Goal: Feedback & Contribution: Submit feedback/report problem

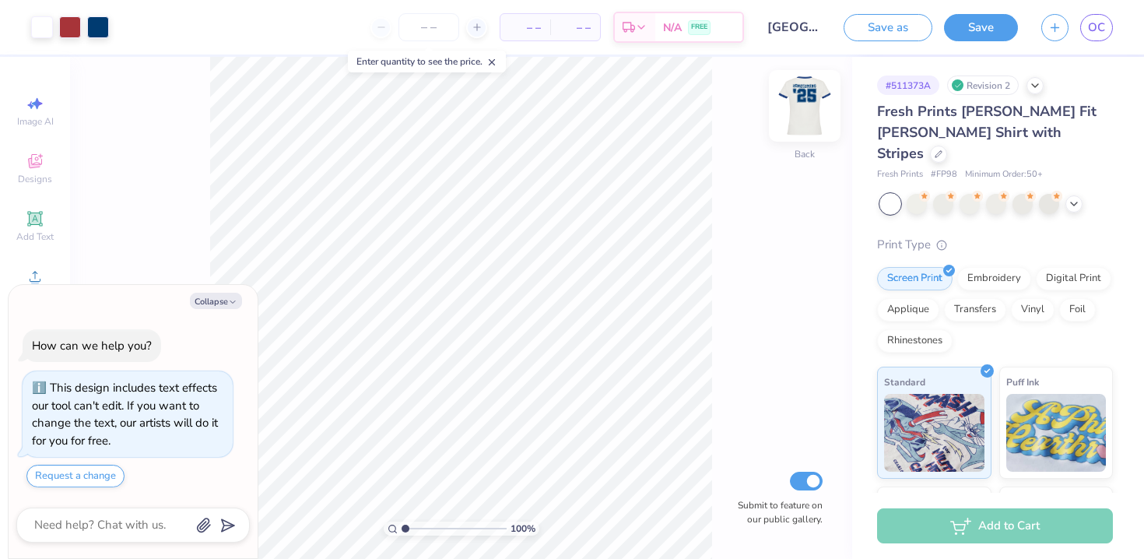
click at [794, 103] on img at bounding box center [805, 106] width 62 height 62
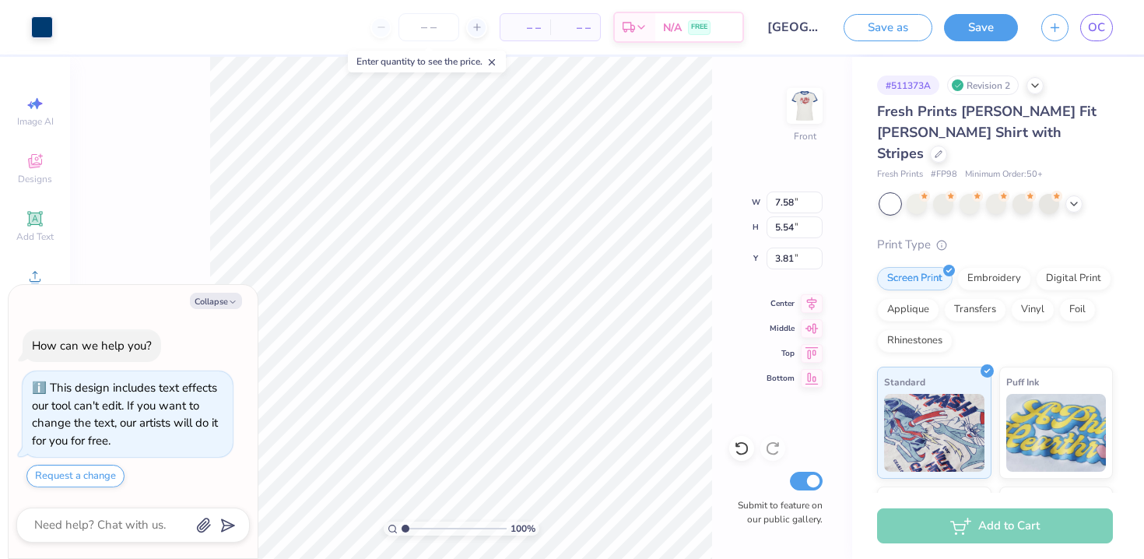
type textarea "x"
type input "3.82"
click at [811, 299] on icon at bounding box center [812, 301] width 22 height 19
type textarea "x"
type input "8.28"
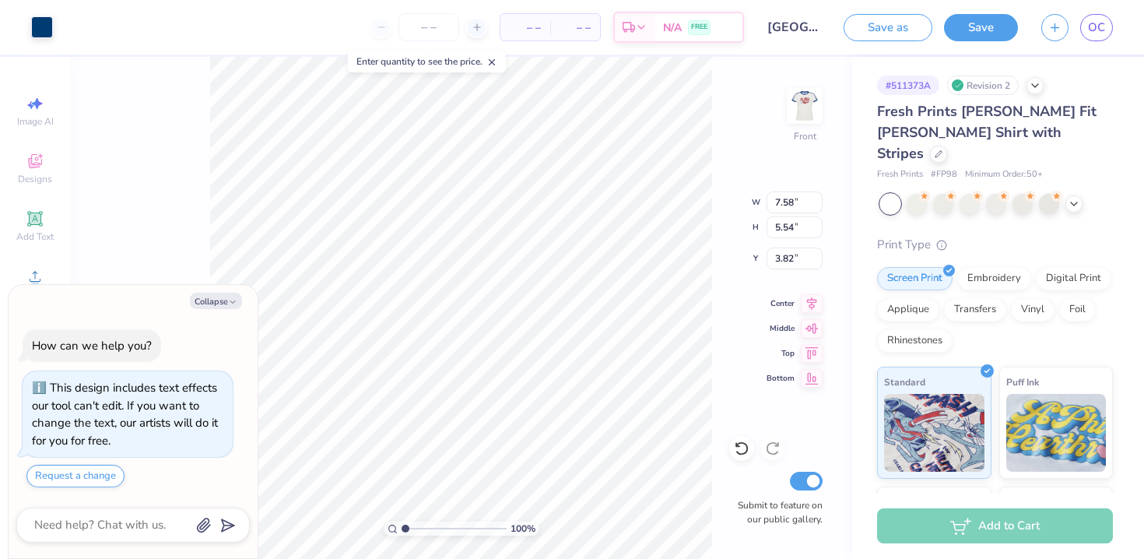
type input "6.05"
click at [807, 306] on icon at bounding box center [812, 301] width 22 height 19
type textarea "x"
type input "8.76"
type input "6.40"
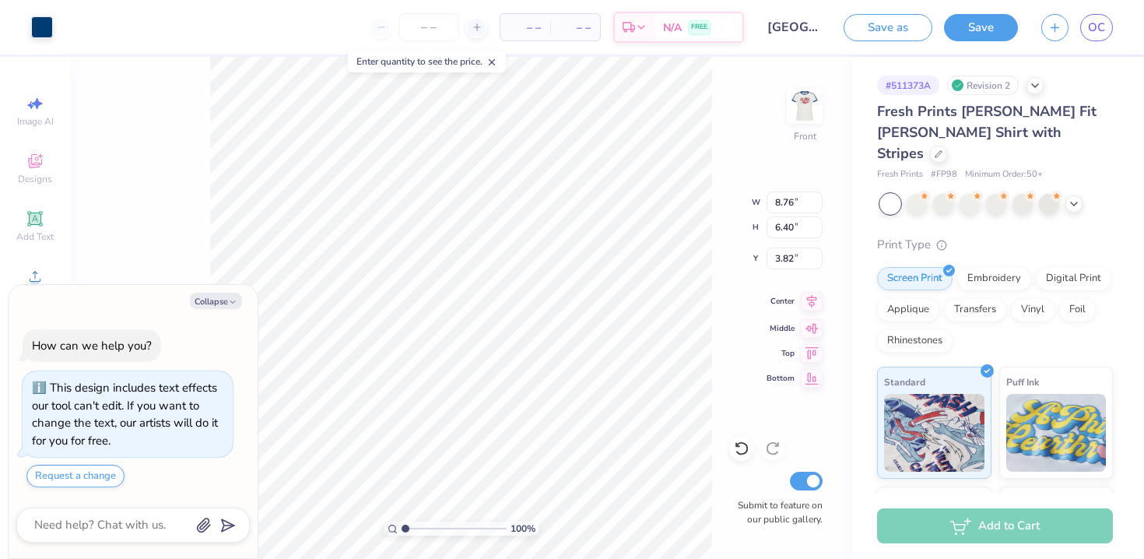
click at [813, 307] on icon at bounding box center [812, 301] width 22 height 19
type textarea "x"
type input "9.09"
type input "6.64"
click at [812, 306] on icon at bounding box center [812, 301] width 10 height 13
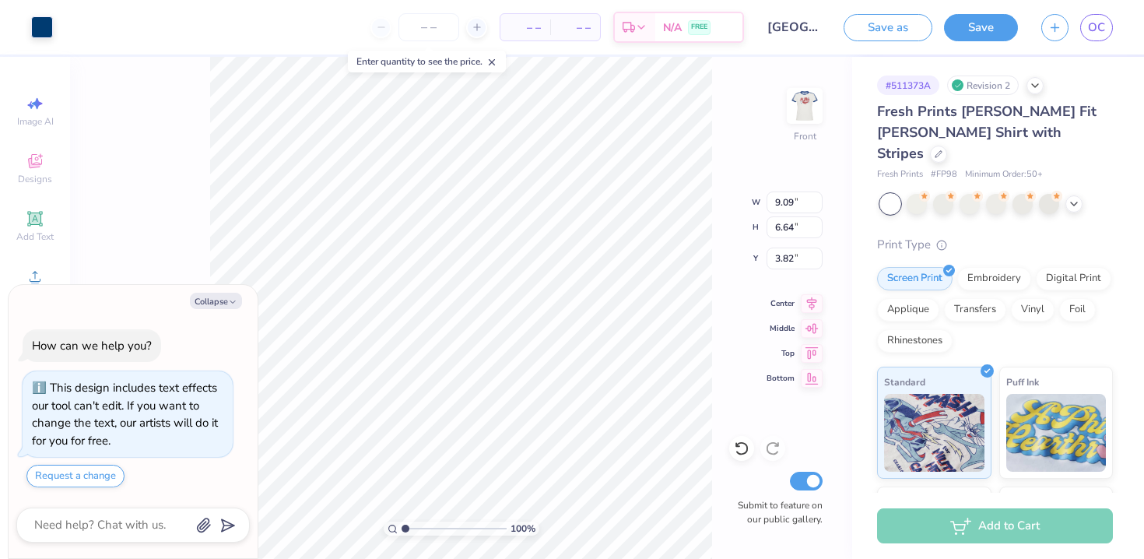
type textarea "x"
click at [414, 528] on input "range" at bounding box center [454, 528] width 105 height 14
type input "1.83"
click at [413, 528] on input "range" at bounding box center [454, 528] width 105 height 14
type textarea "x"
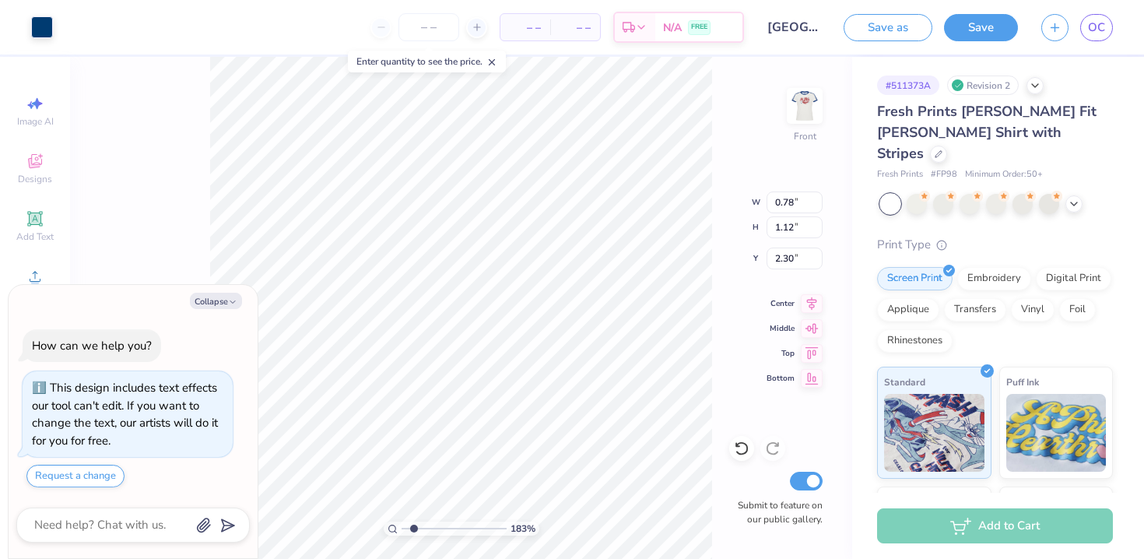
type input "0.76"
type input "1.11"
type textarea "x"
type input "0.84"
type input "1.29"
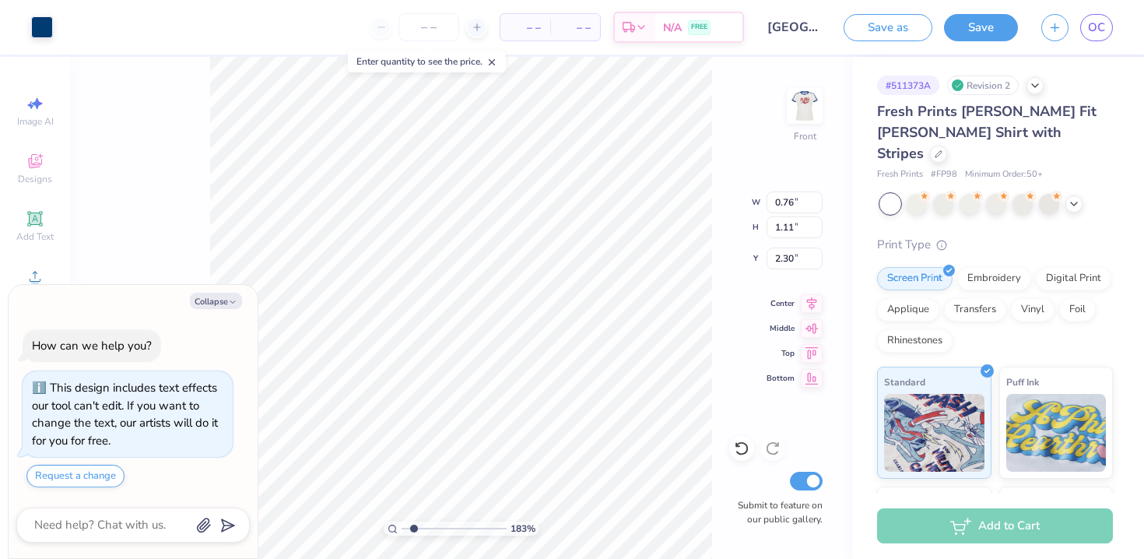
type input "2.10"
type textarea "x"
type input "2.20"
type textarea "x"
type input "1.81"
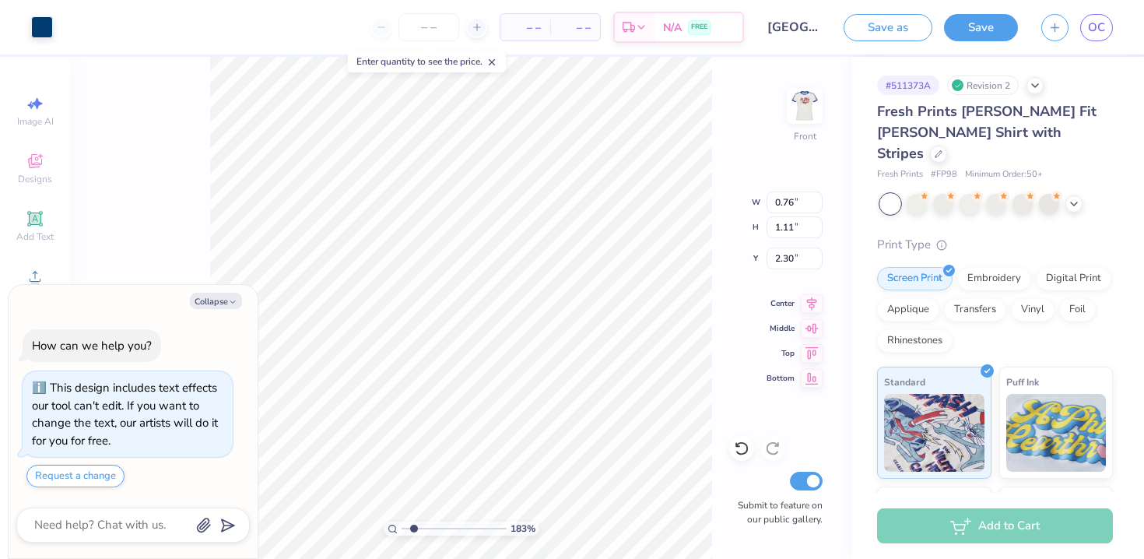
type textarea "x"
type input "2.31"
type textarea "x"
type input "2.33"
type textarea "x"
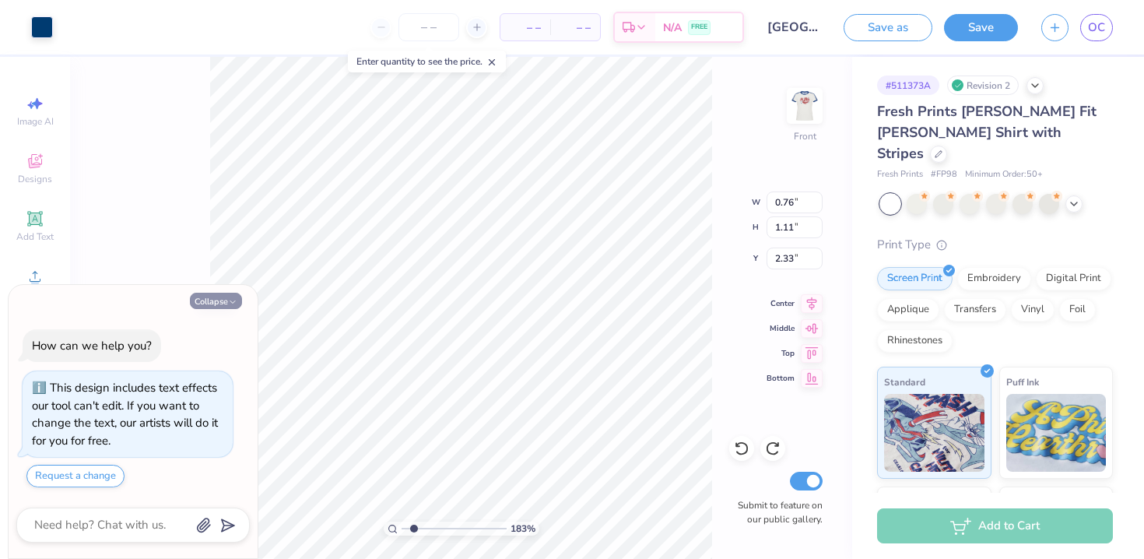
type input "2.31"
type textarea "x"
type input "2.30"
type textarea "x"
type input "0.84"
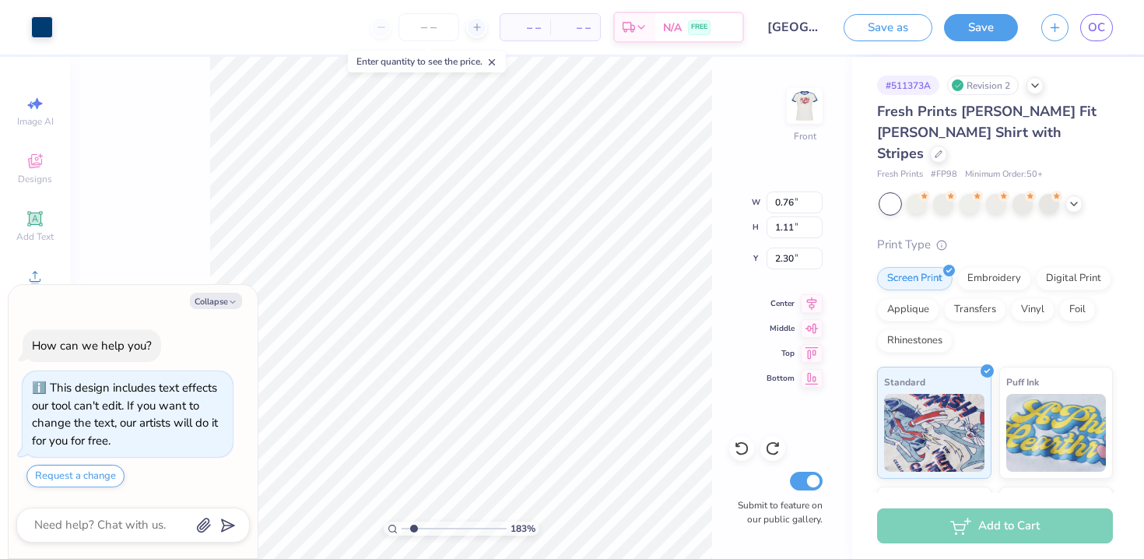
type input "1.29"
type input "2.20"
type textarea "x"
type input "2.21"
type textarea "x"
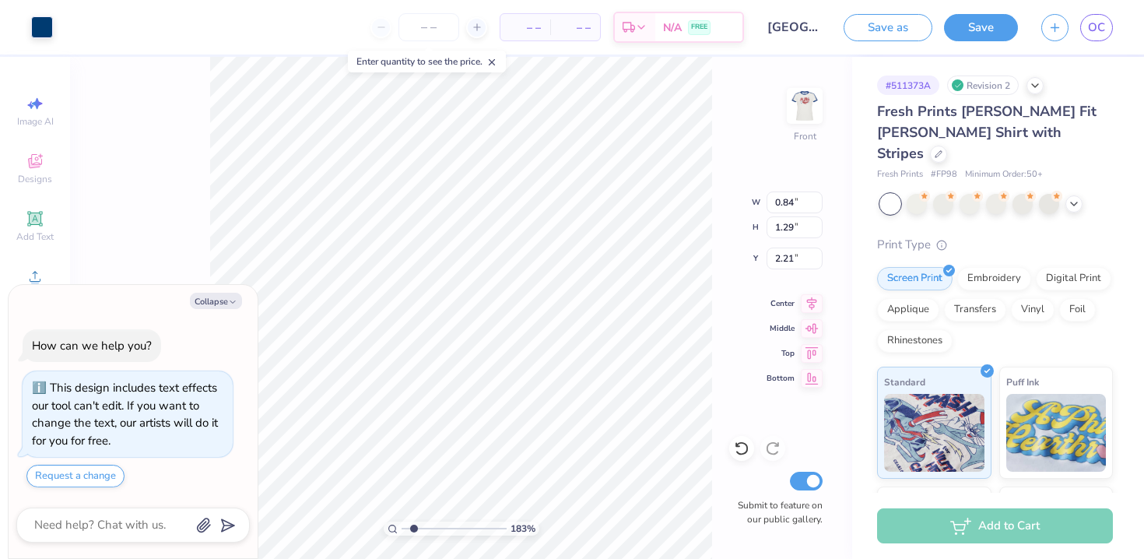
type input "0.73"
type input "1.25"
type input "2.23"
type textarea "x"
type input "0.97"
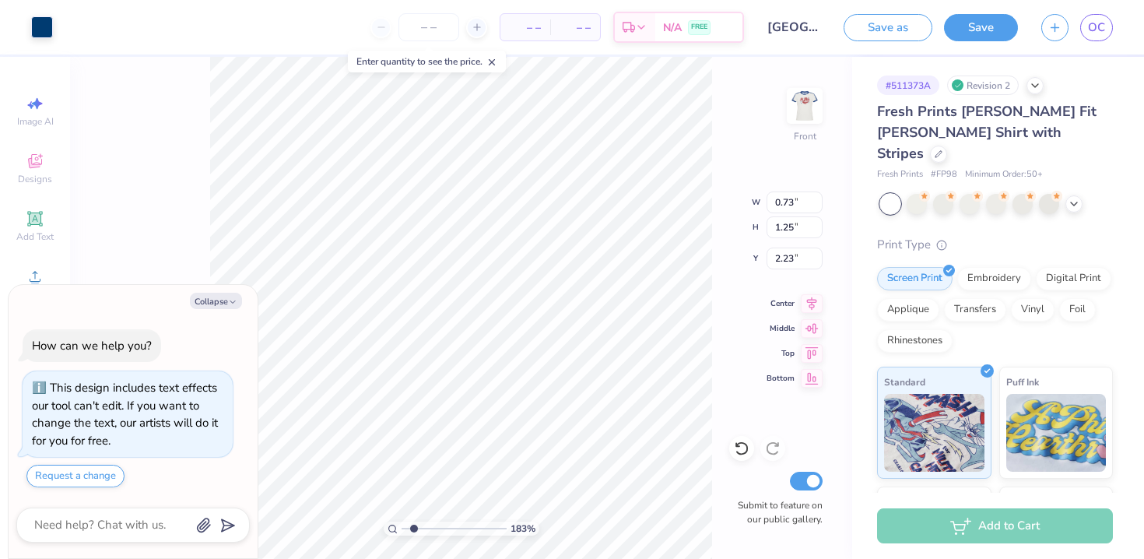
type input "1.21"
type input "2.26"
type textarea "x"
type input "2.25"
type textarea "x"
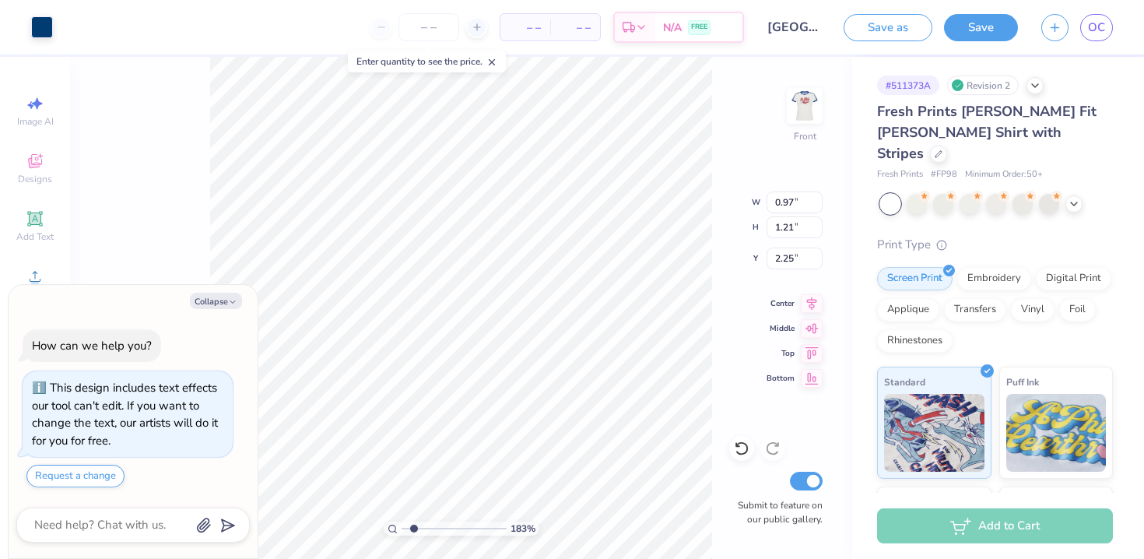
type input "0.73"
type input "1.25"
type input "2.23"
type textarea "x"
type input "0.97"
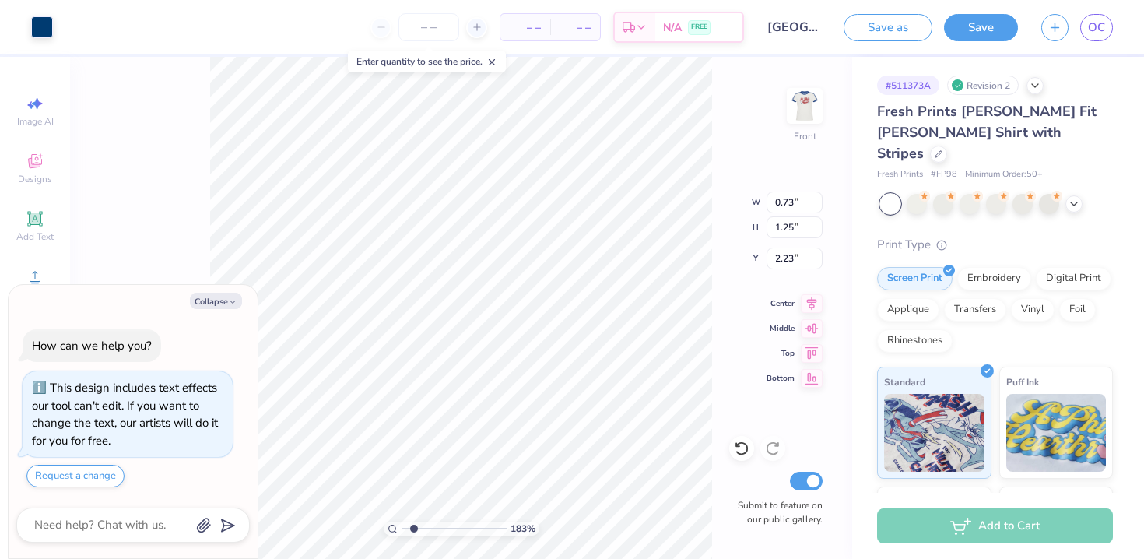
type input "1.21"
type input "2.25"
click at [219, 302] on button "Collapse" at bounding box center [216, 301] width 52 height 16
type textarea "x"
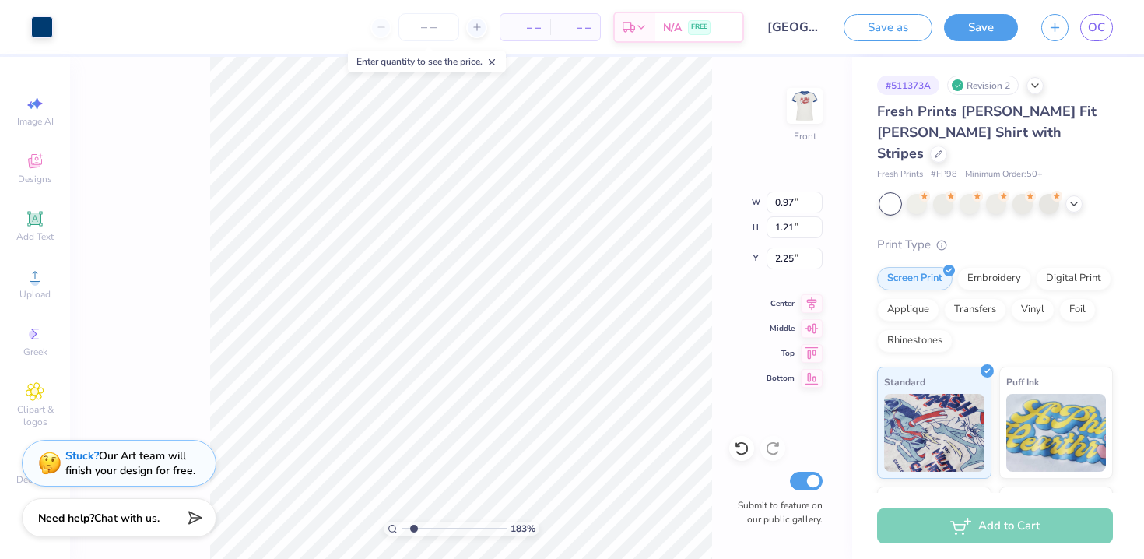
click at [136, 470] on div "Stuck? Our Art team will finish your design for free." at bounding box center [130, 463] width 130 height 30
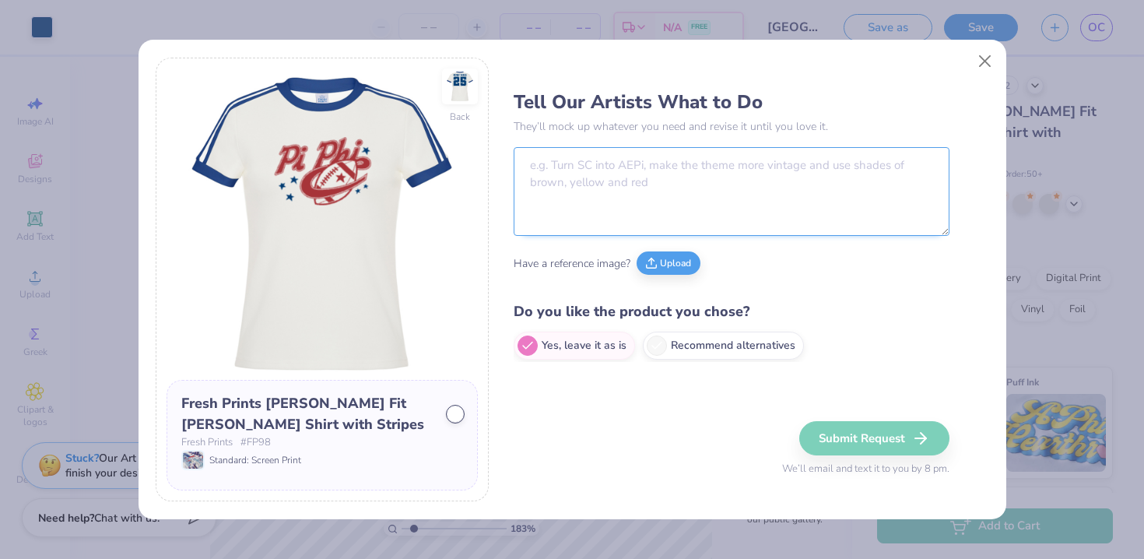
click at [663, 165] on textarea at bounding box center [732, 191] width 436 height 89
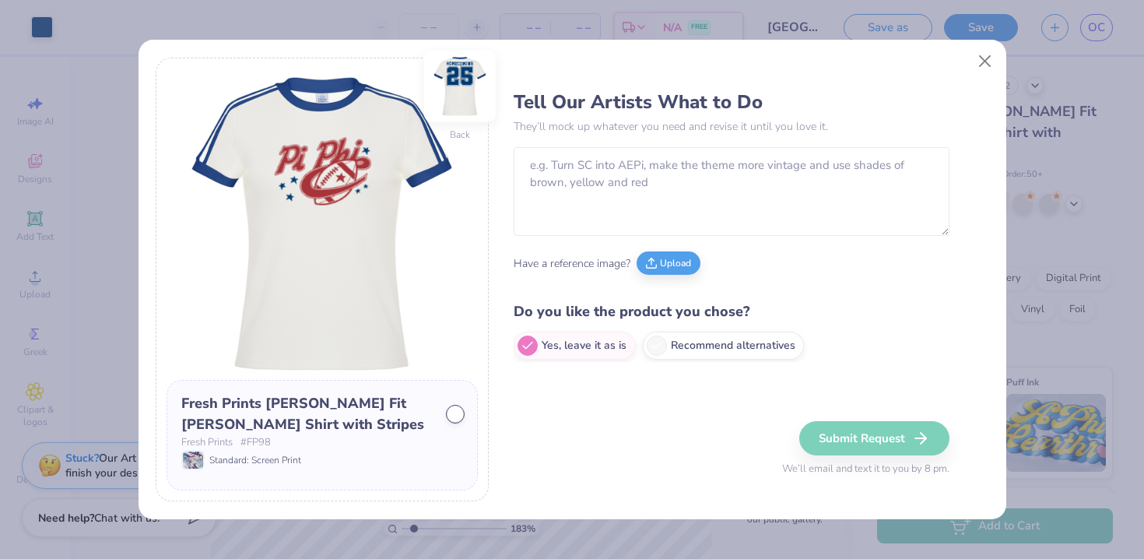
click at [461, 76] on img at bounding box center [460, 87] width 72 height 72
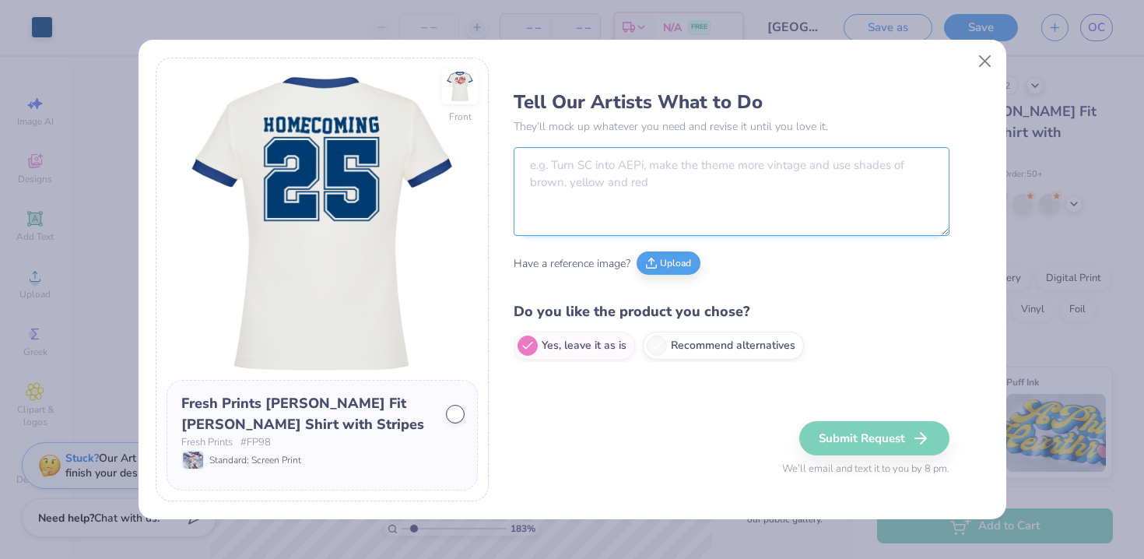
click at [596, 162] on textarea at bounding box center [732, 191] width 436 height 89
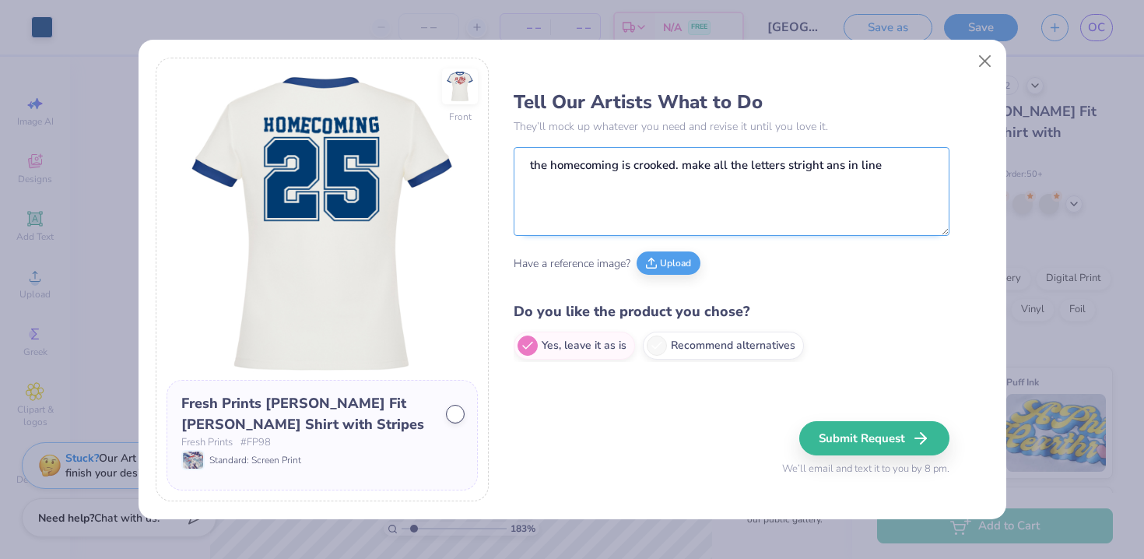
click at [820, 171] on textarea "the homecoming is crooked. make all the letters stright ans in line" at bounding box center [732, 191] width 436 height 89
click at [841, 171] on textarea "the homecoming is crooked. make all the letters stright ans in line" at bounding box center [732, 191] width 436 height 89
click at [803, 165] on textarea "the homecoming is crooked. make all the letters stright and in line" at bounding box center [732, 191] width 436 height 89
click at [931, 168] on textarea "the homecoming is crooked. make all the letters straight and in line" at bounding box center [732, 191] width 436 height 89
type textarea "the homecoming is crooked. make all the letters straight and in line with each …"
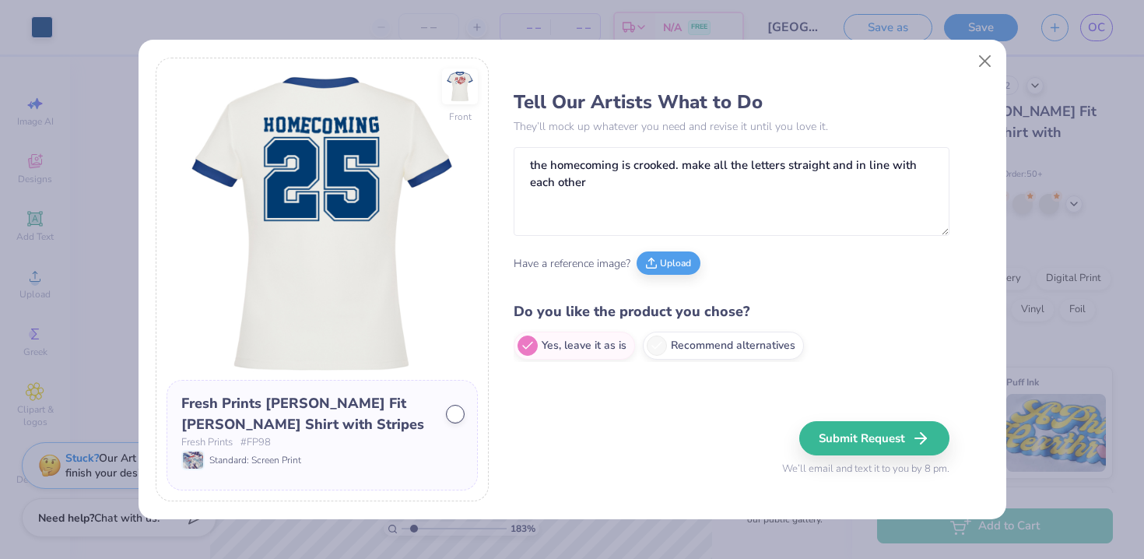
click at [957, 347] on div "Tell Our Artists What to Do They’ll mock up whatever you need and revise it unt…" at bounding box center [751, 280] width 475 height 444
click at [922, 435] on icon "button" at bounding box center [925, 438] width 19 height 19
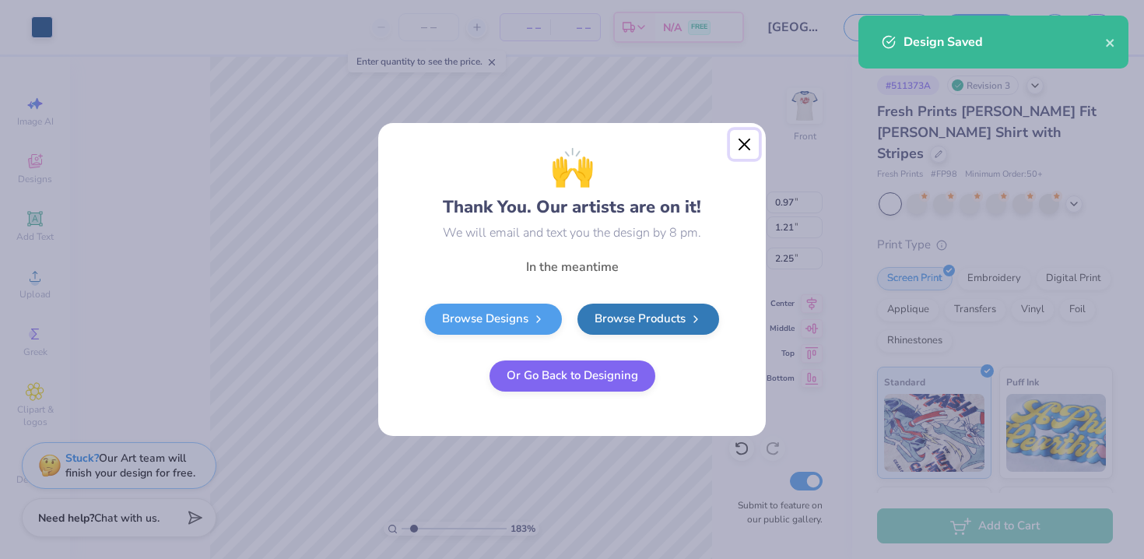
click at [747, 149] on button "Close" at bounding box center [745, 145] width 30 height 30
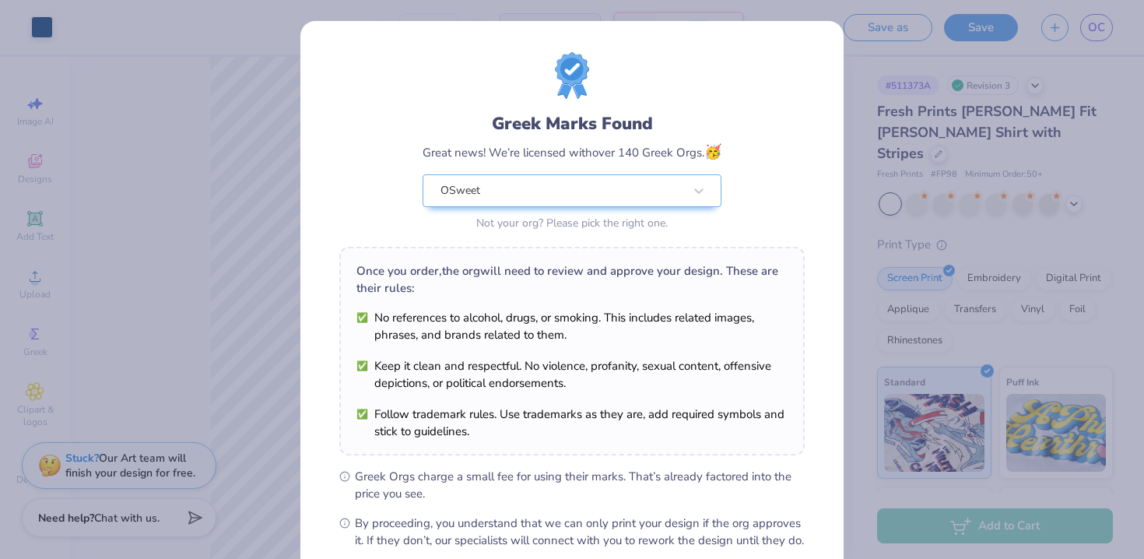
scroll to position [170, 0]
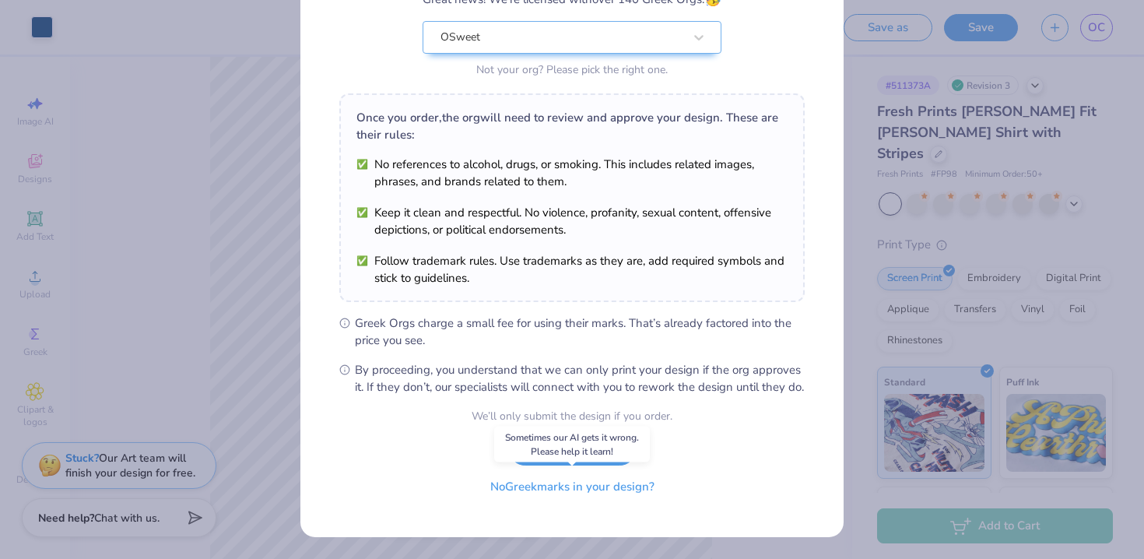
click at [589, 491] on button "No Greek marks in your design?" at bounding box center [572, 487] width 191 height 32
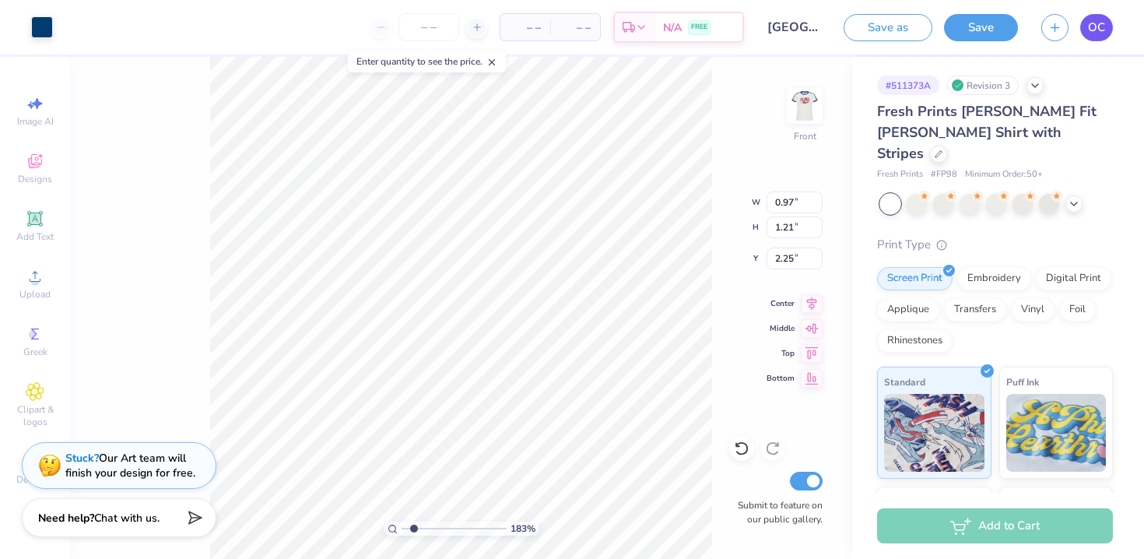
click at [1102, 19] on span "OC" at bounding box center [1096, 28] width 17 height 18
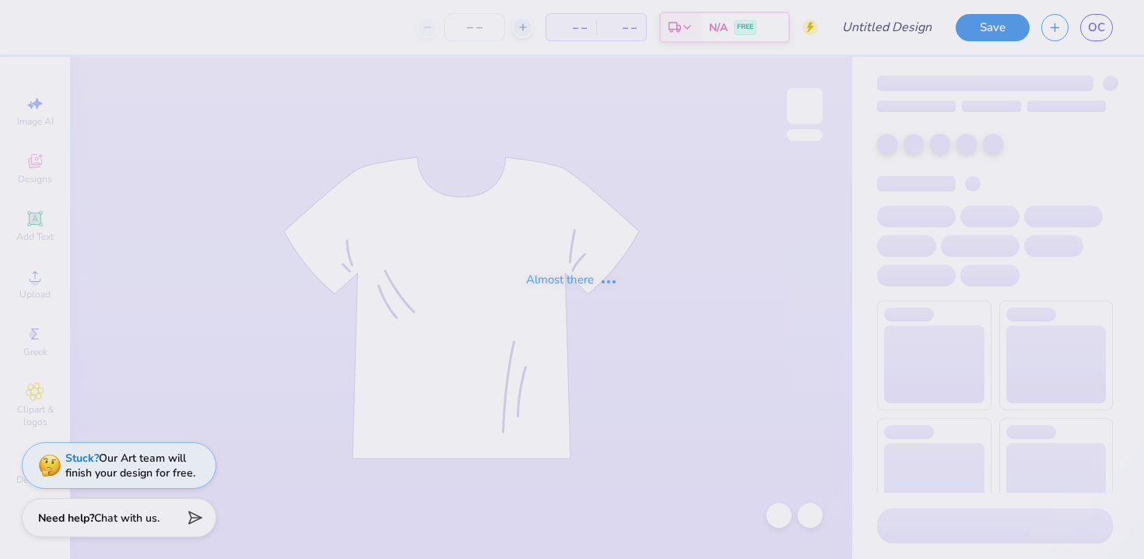
type input "Homecoming '25 Design 1"
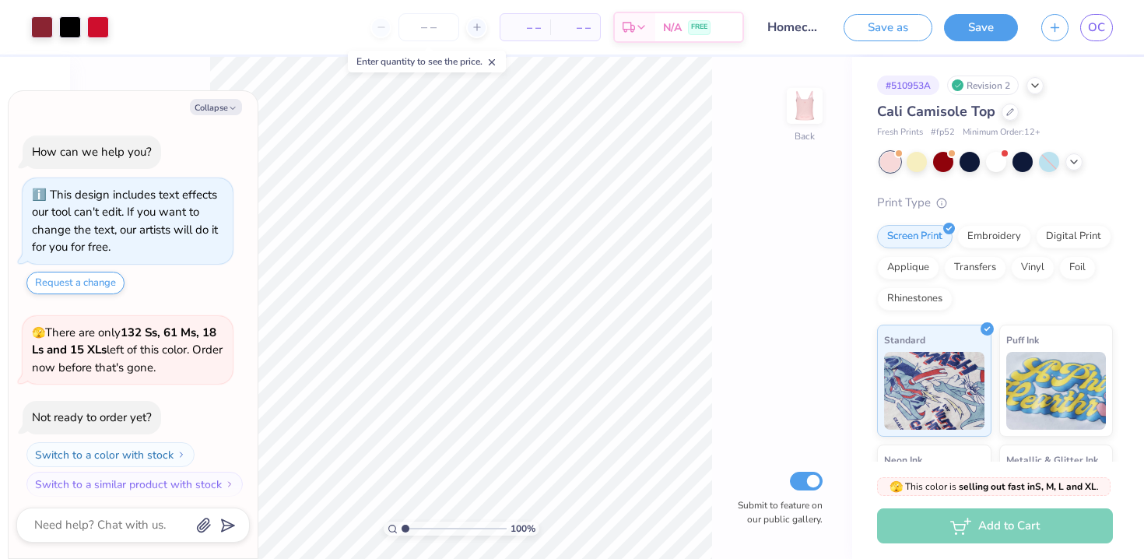
scroll to position [9, 0]
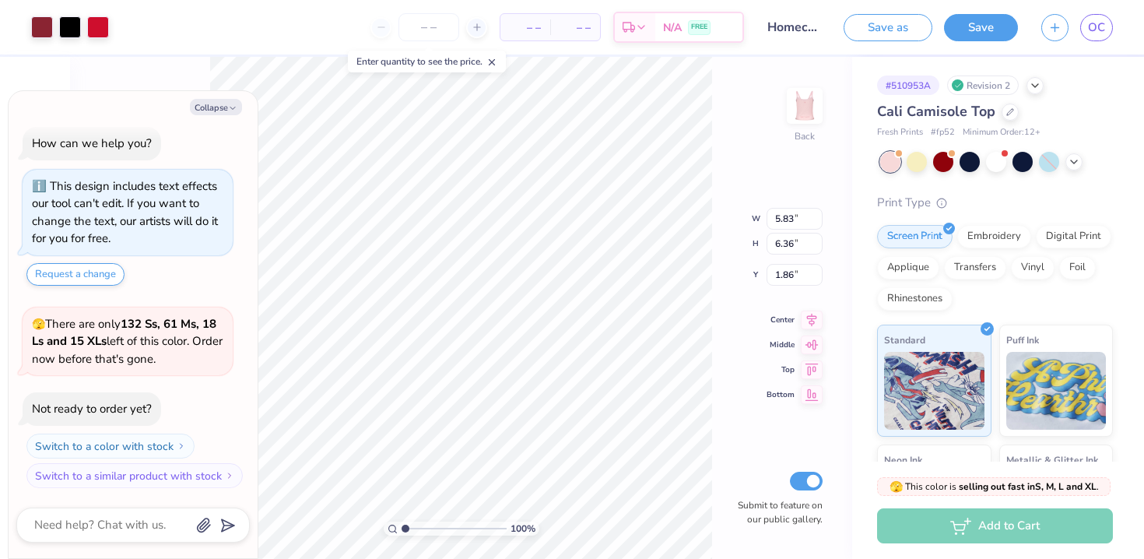
type textarea "x"
type input "1.87"
type textarea "x"
type input "6.39"
type input "6.96"
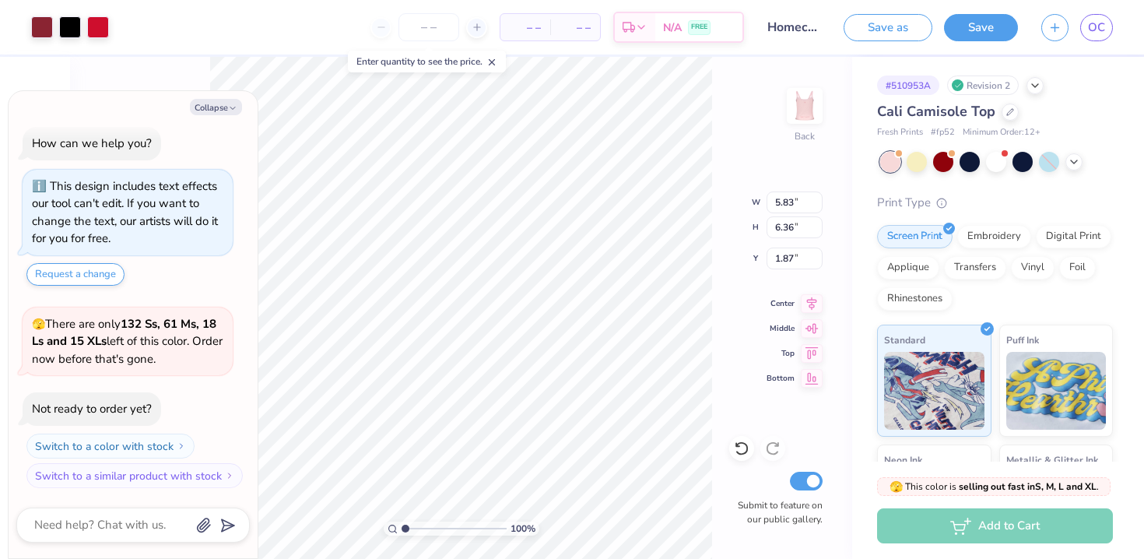
type input "1.26"
type textarea "x"
type input "6.97"
type input "7.59"
type input "1.27"
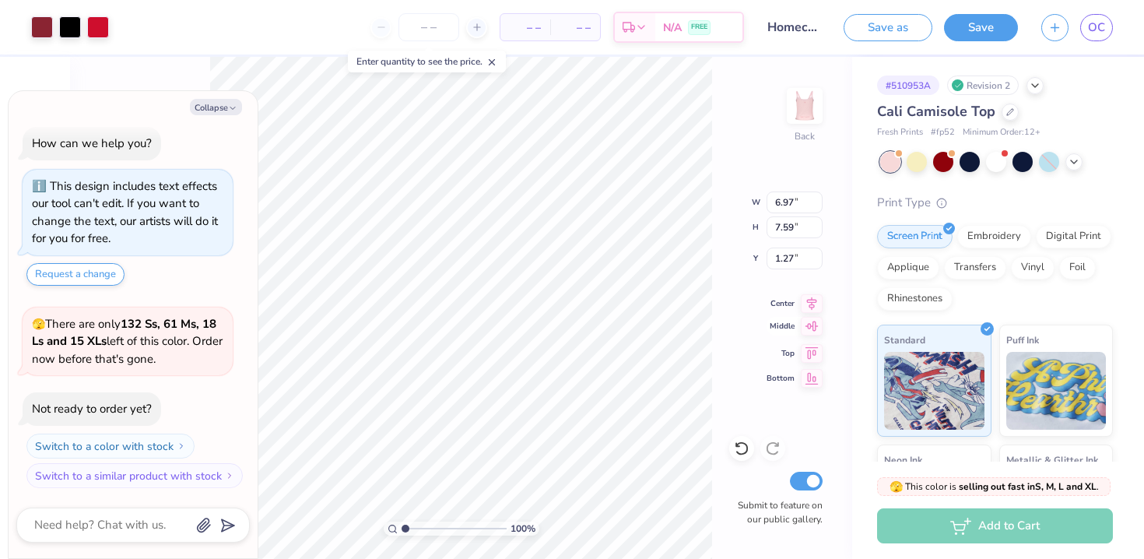
click at [813, 331] on icon at bounding box center [812, 326] width 13 height 10
type textarea "x"
type input "2.70"
click at [811, 301] on icon at bounding box center [812, 301] width 22 height 19
type textarea "x"
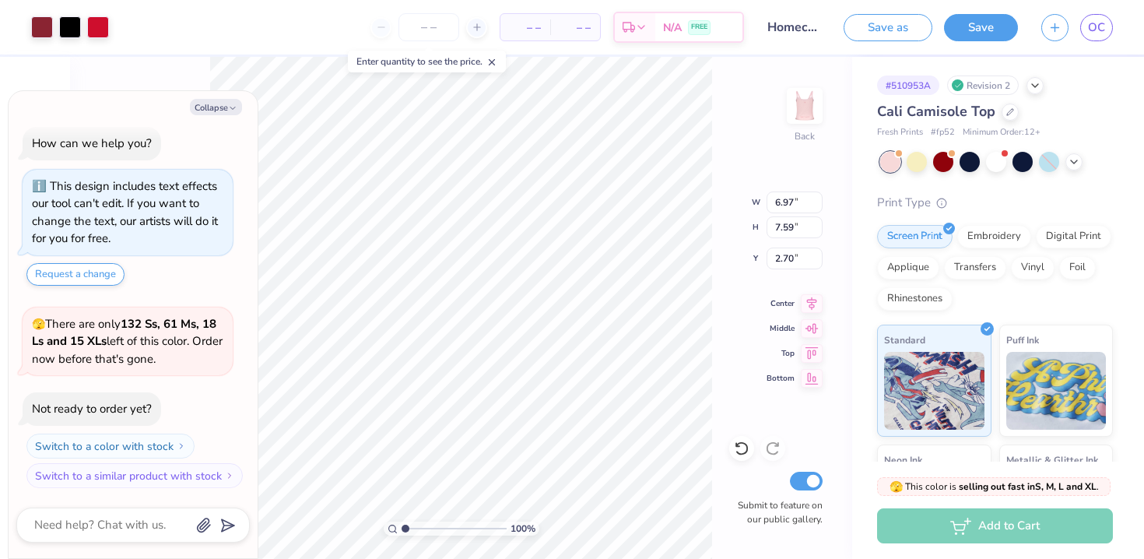
type input "7.00"
type input "7.63"
type input "2.67"
click at [812, 304] on icon at bounding box center [812, 301] width 22 height 19
type textarea "x"
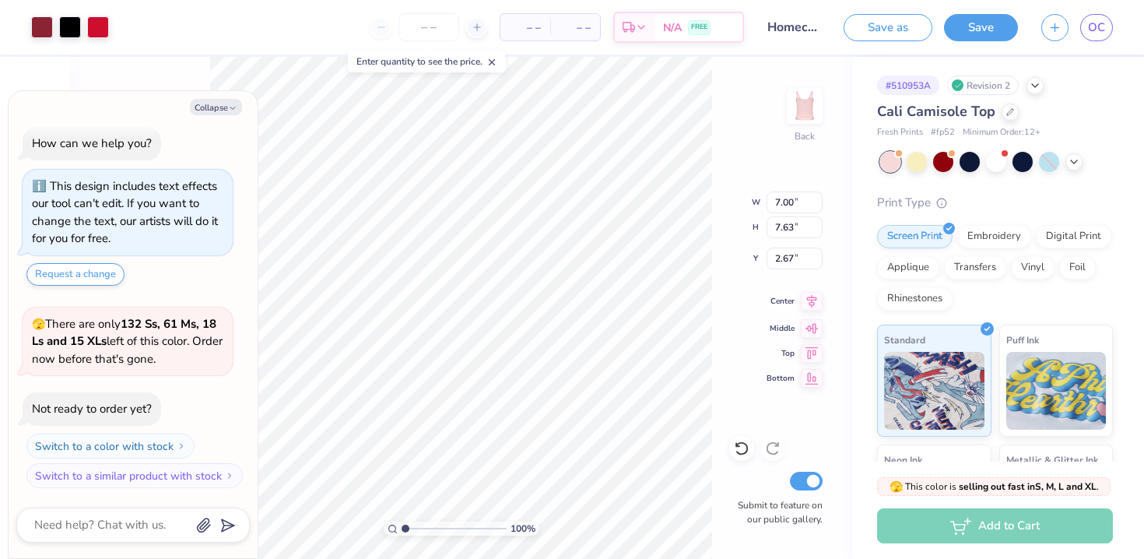
type input "1.10"
type textarea "x"
type input "1.14"
click at [807, 111] on img at bounding box center [805, 106] width 62 height 62
type textarea "x"
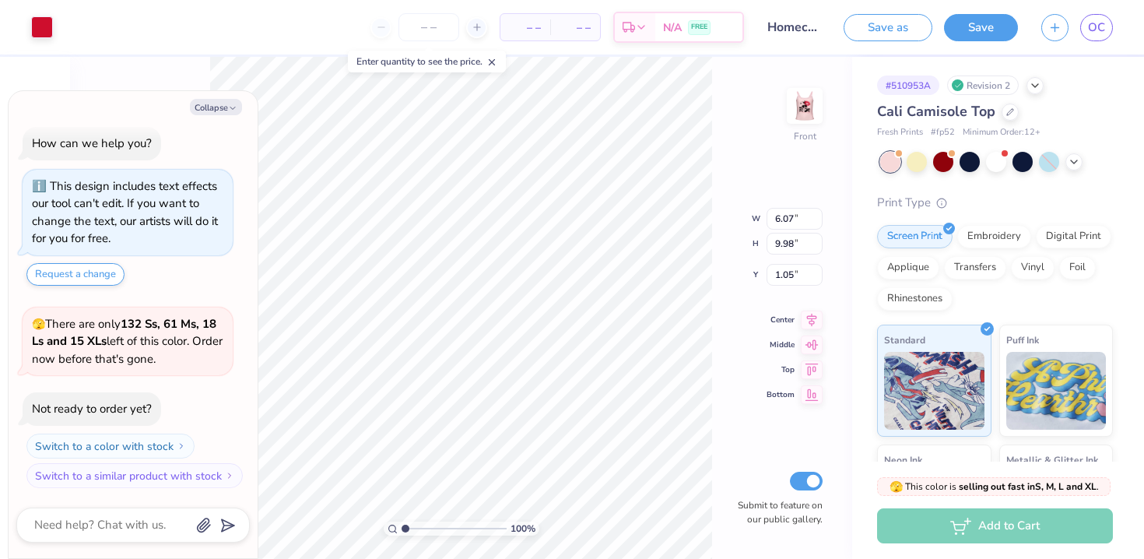
type input "1.26"
type textarea "x"
type input "0.71"
type textarea "x"
type input "6.60"
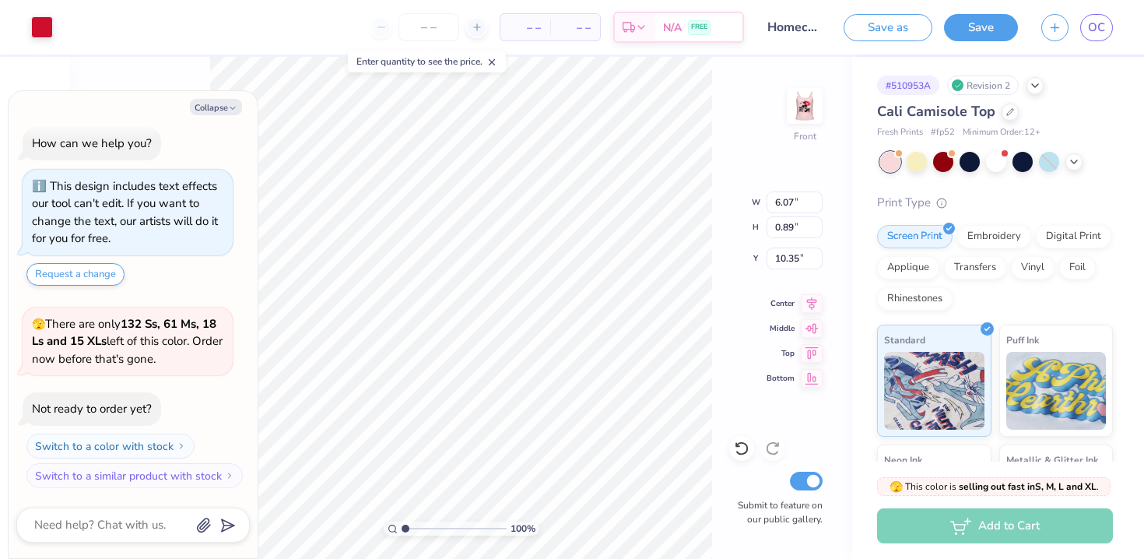
type input "0.97"
type input "10.28"
type textarea "x"
type input "7.10"
type input "1.04"
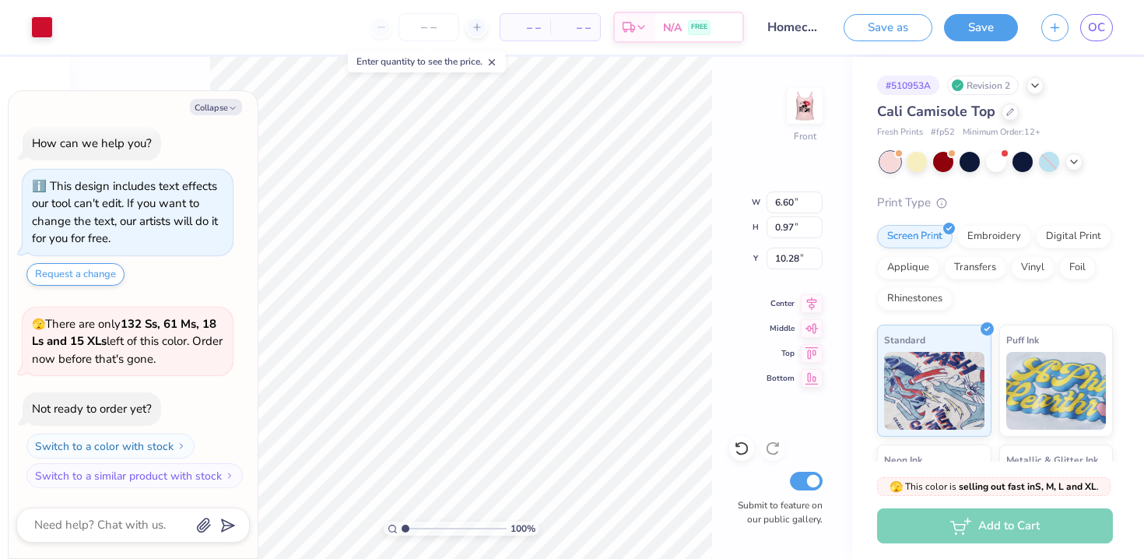
type input "10.20"
click at [813, 297] on icon at bounding box center [812, 301] width 10 height 13
click at [809, 122] on img at bounding box center [805, 106] width 62 height 62
click at [1073, 163] on icon at bounding box center [1074, 160] width 12 height 12
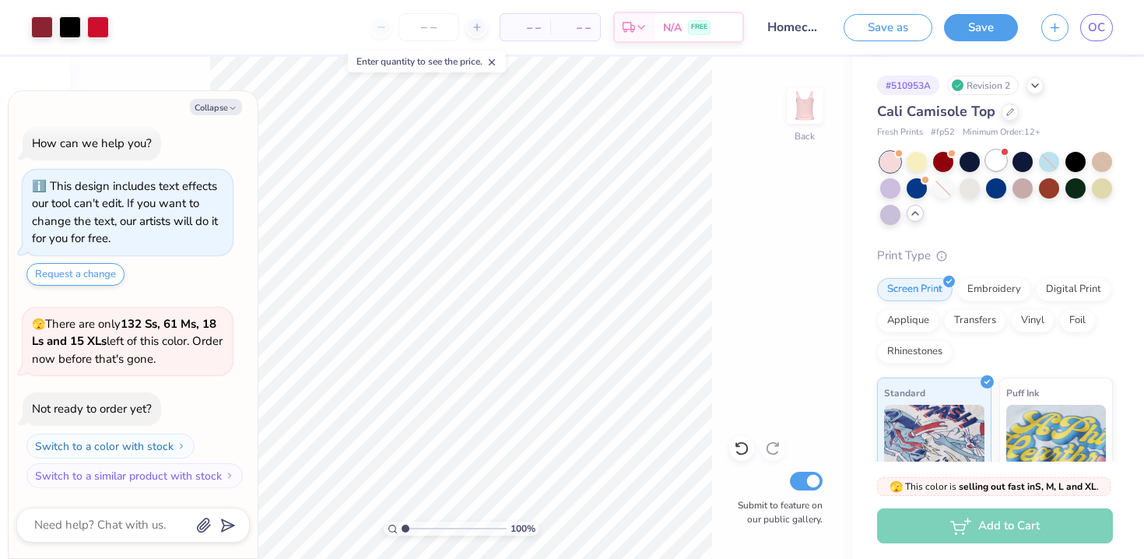
click at [1000, 160] on div at bounding box center [996, 160] width 20 height 20
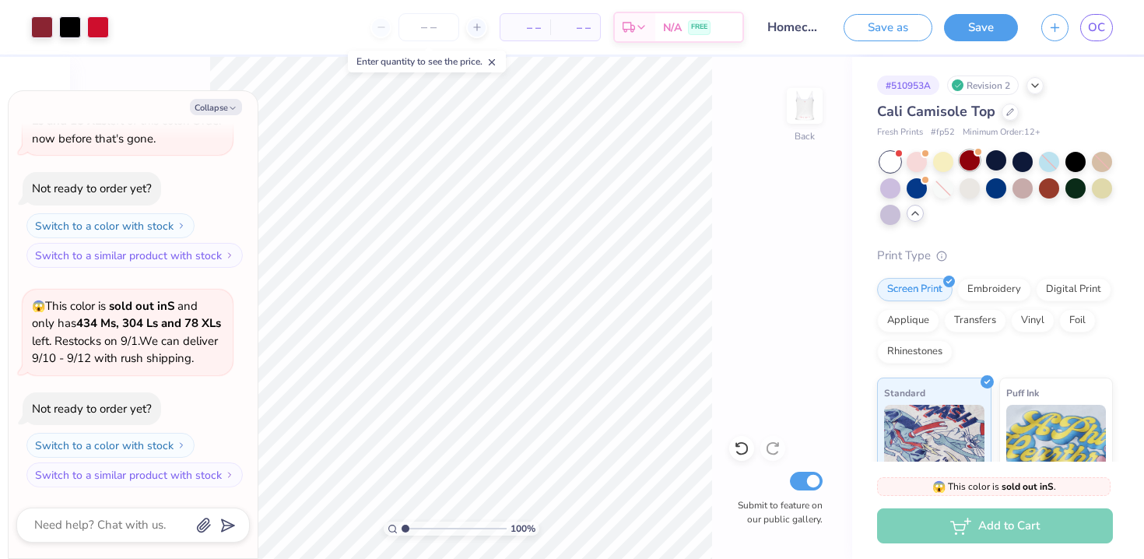
click at [971, 160] on div at bounding box center [970, 160] width 20 height 20
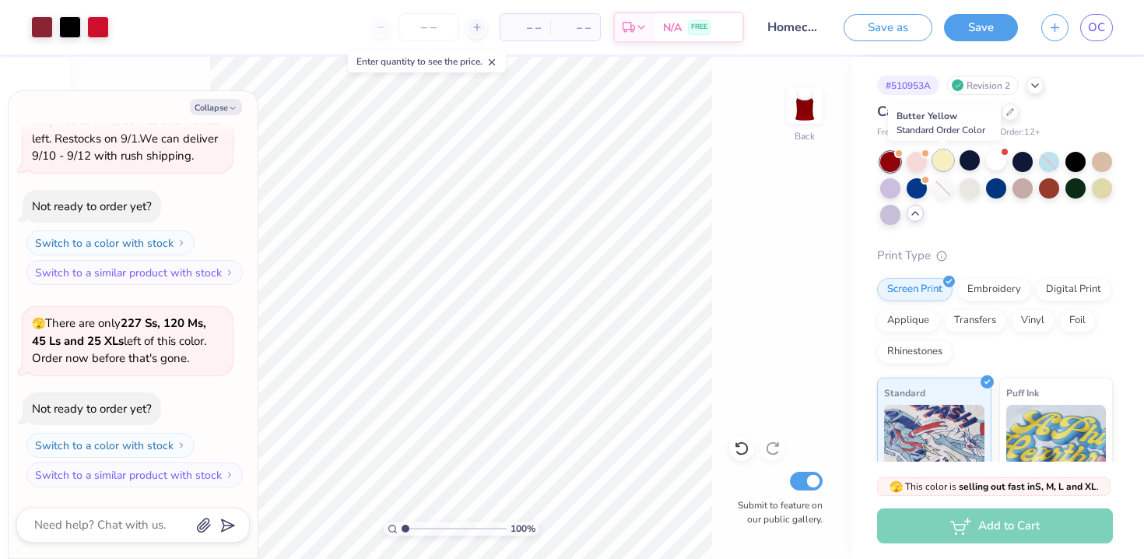
click at [939, 163] on div at bounding box center [943, 160] width 20 height 20
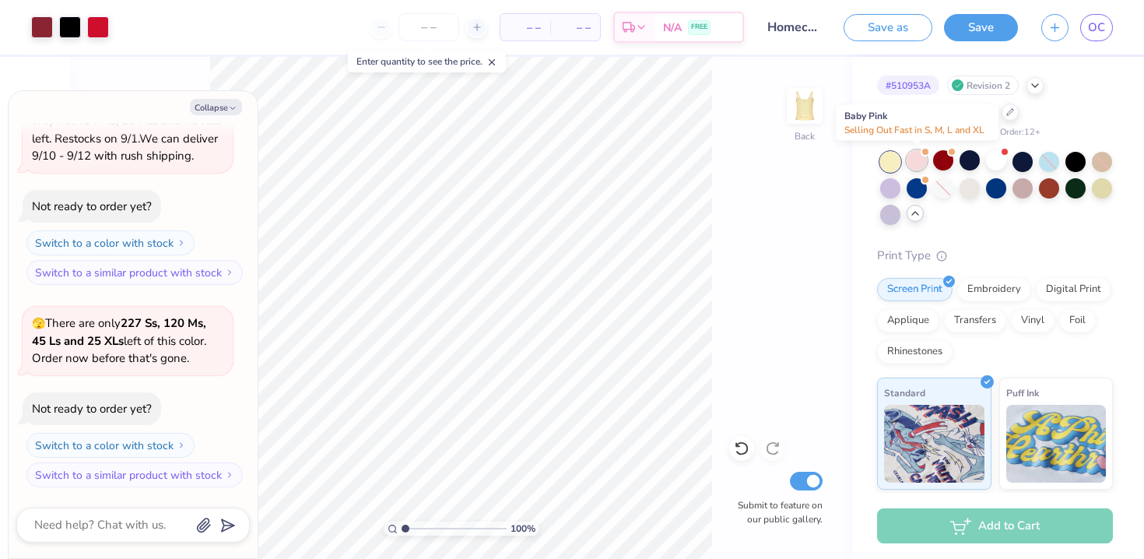
click at [911, 166] on div at bounding box center [917, 160] width 20 height 20
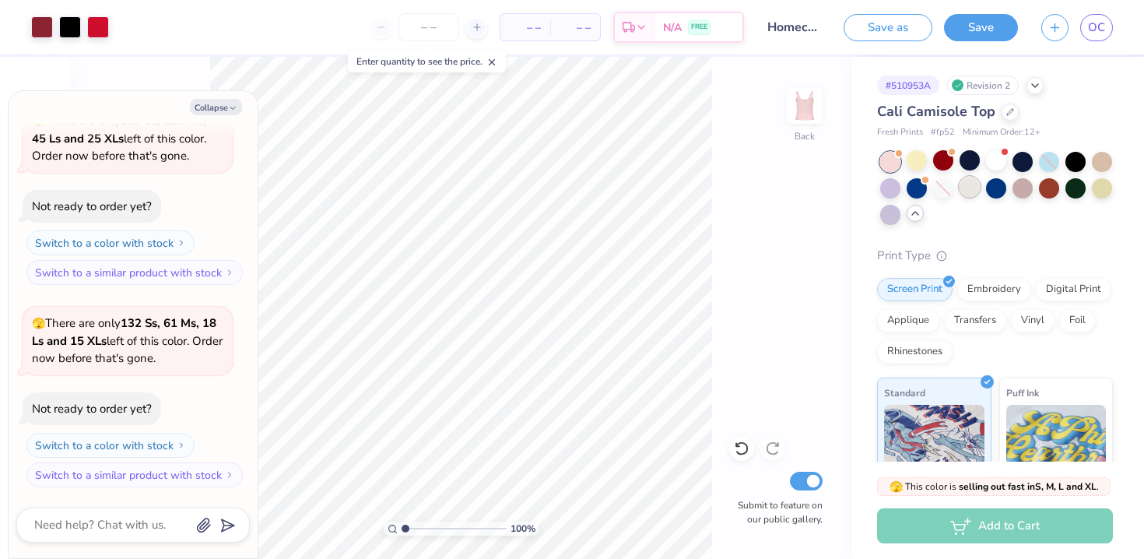
click at [974, 186] on div at bounding box center [970, 187] width 20 height 20
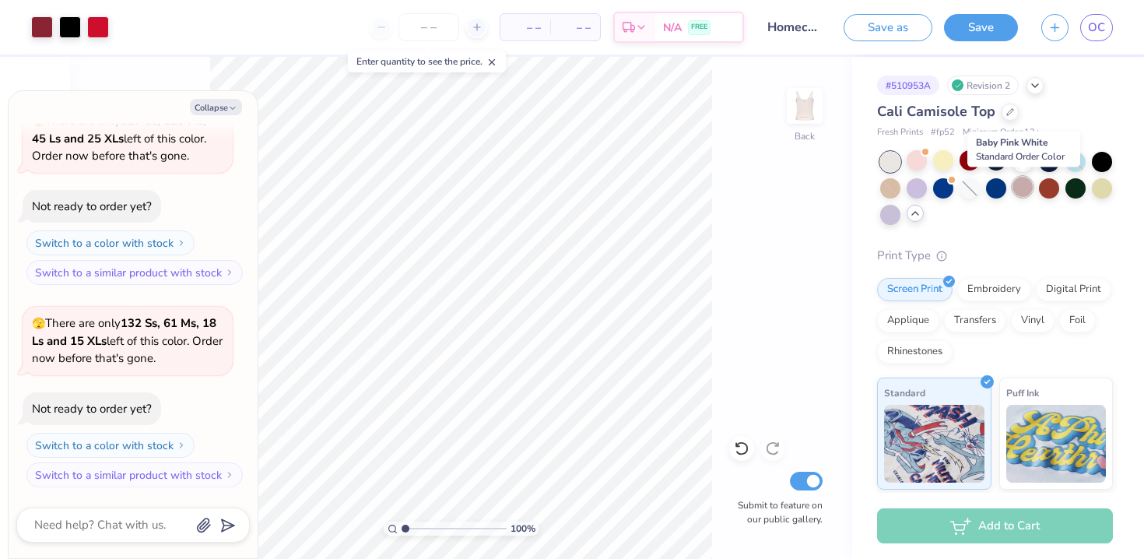
click at [1025, 188] on div at bounding box center [1023, 187] width 20 height 20
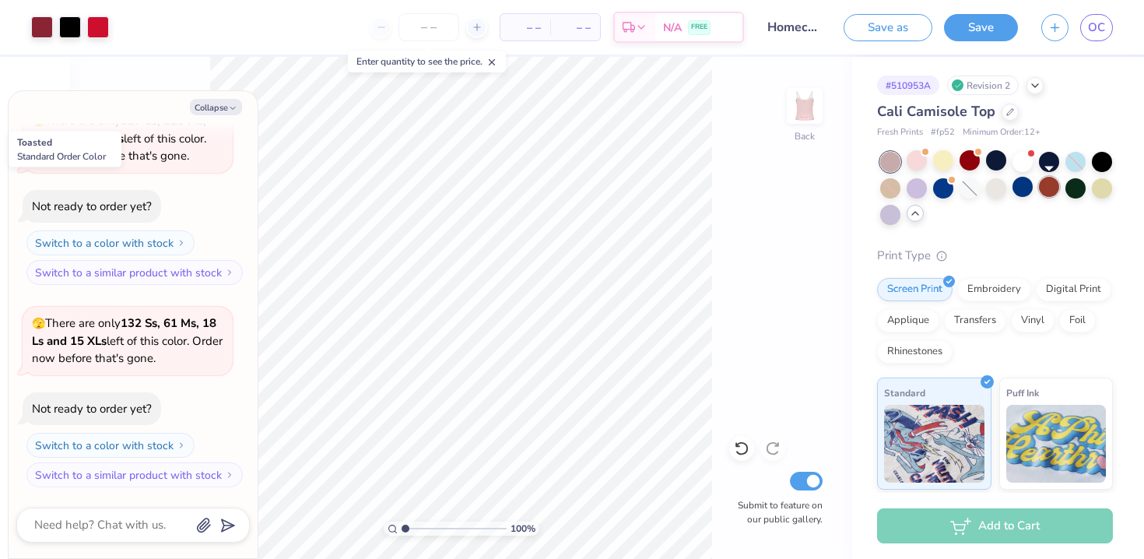
click at [1049, 191] on div at bounding box center [1049, 187] width 20 height 20
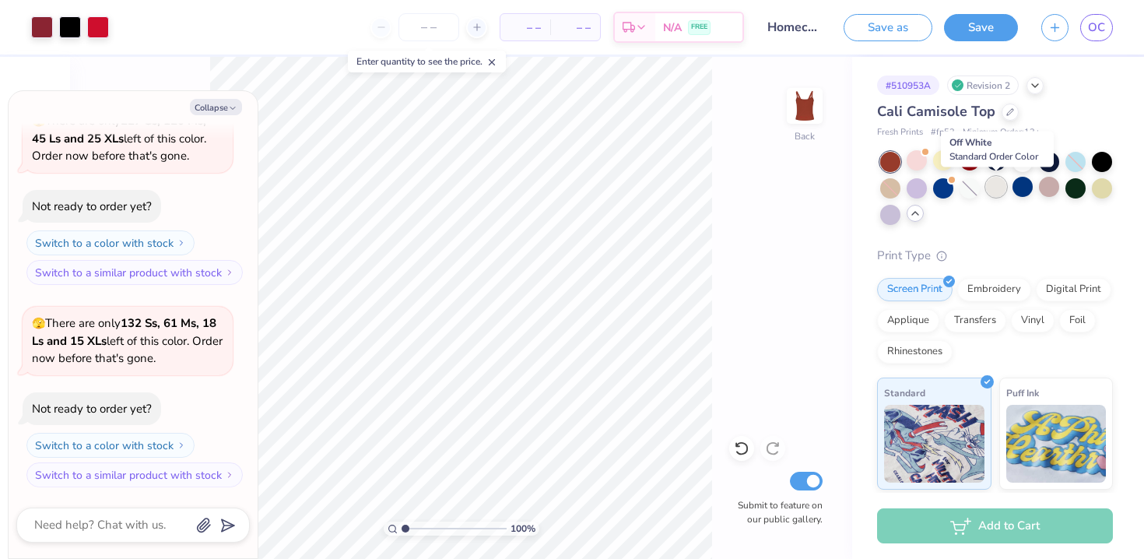
click at [994, 191] on div at bounding box center [996, 187] width 20 height 20
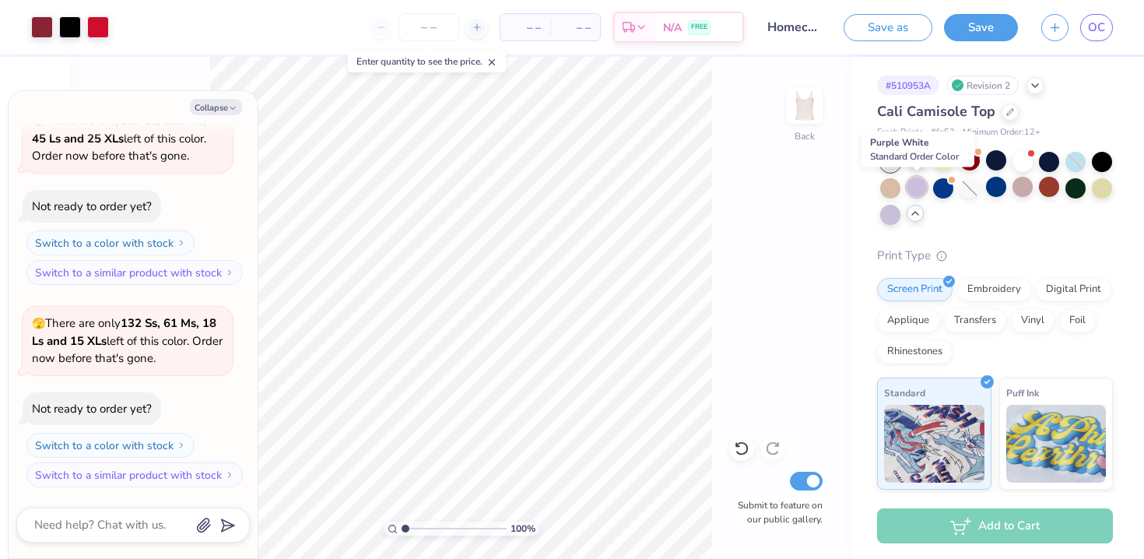
click at [919, 191] on div at bounding box center [917, 187] width 20 height 20
drag, startPoint x: 1042, startPoint y: 186, endPoint x: 1014, endPoint y: 231, distance: 53.1
click at [1014, 231] on div "Cali Camisole Top Fresh Prints # fp52 Minimum Order: 12 + Print Type Screen Pri…" at bounding box center [995, 415] width 236 height 628
click at [970, 195] on div at bounding box center [970, 187] width 20 height 20
click at [1013, 114] on div at bounding box center [1010, 110] width 17 height 17
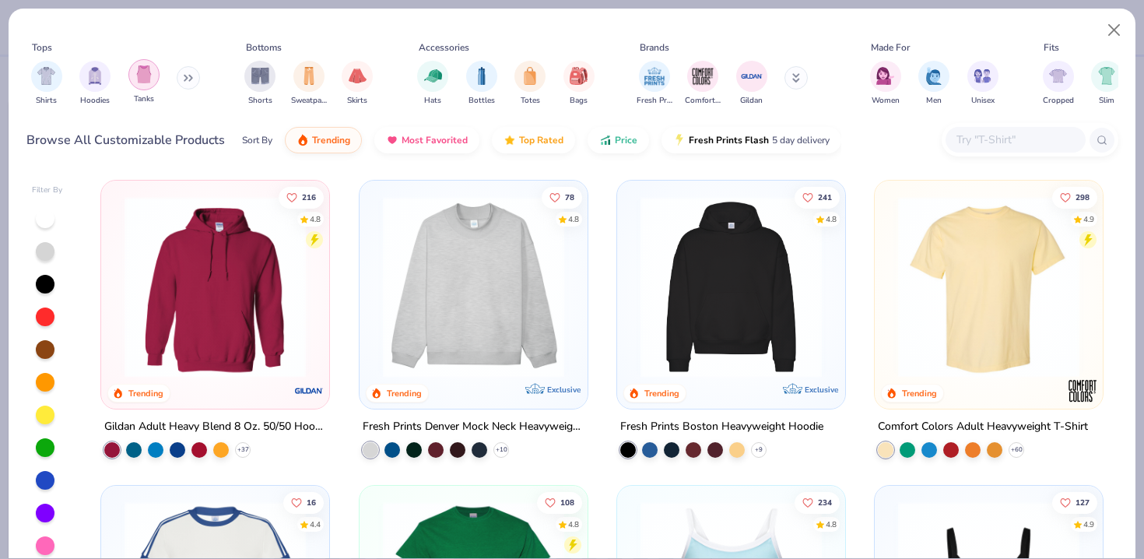
click at [152, 82] on div "filter for Tanks" at bounding box center [143, 74] width 31 height 31
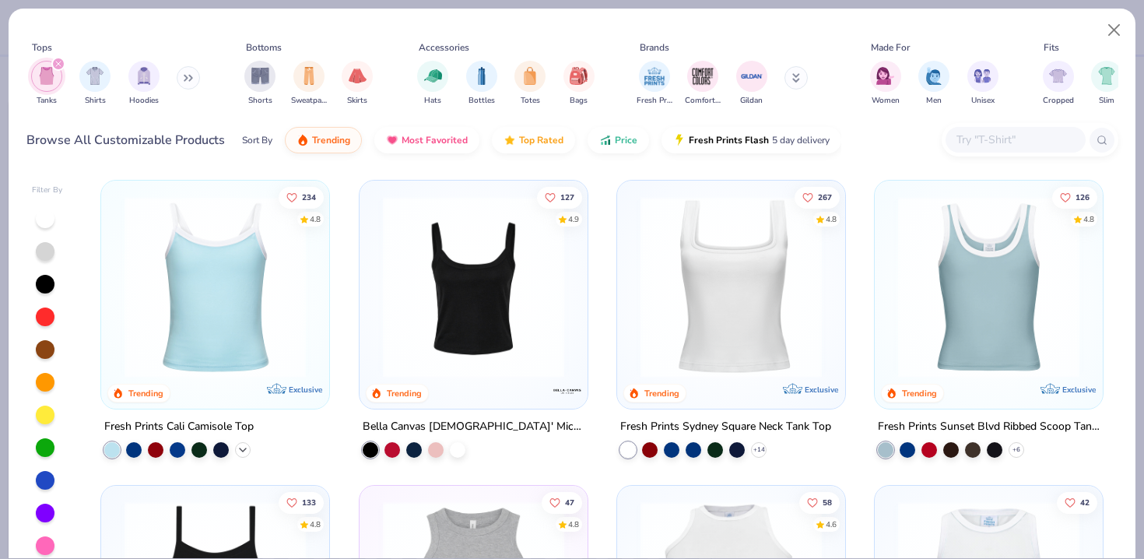
click at [243, 449] on polyline at bounding box center [243, 449] width 6 height 3
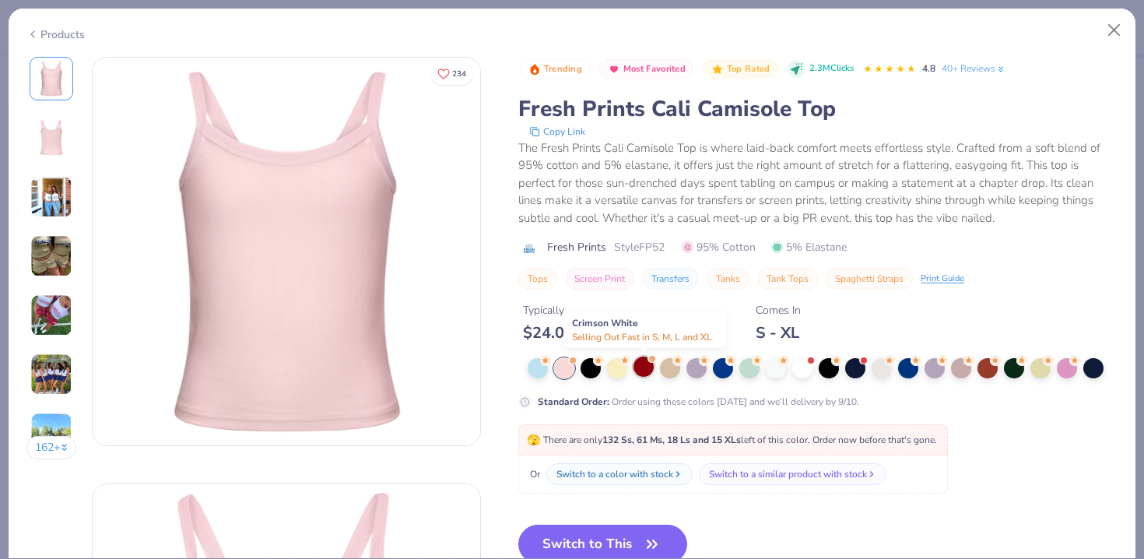
click at [651, 362] on span at bounding box center [652, 358] width 9 height 9
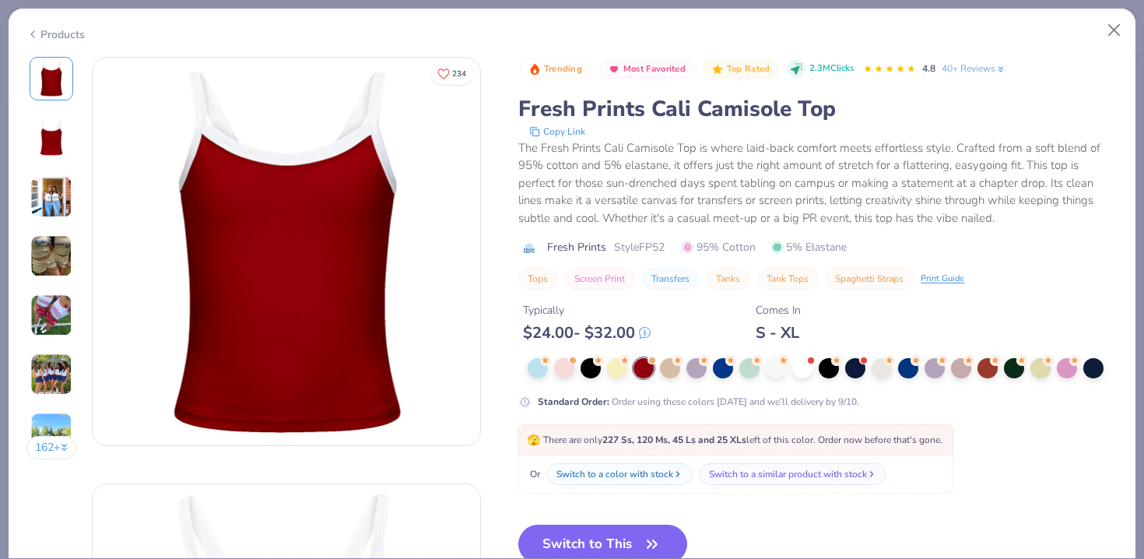
click at [51, 207] on img at bounding box center [51, 197] width 42 height 42
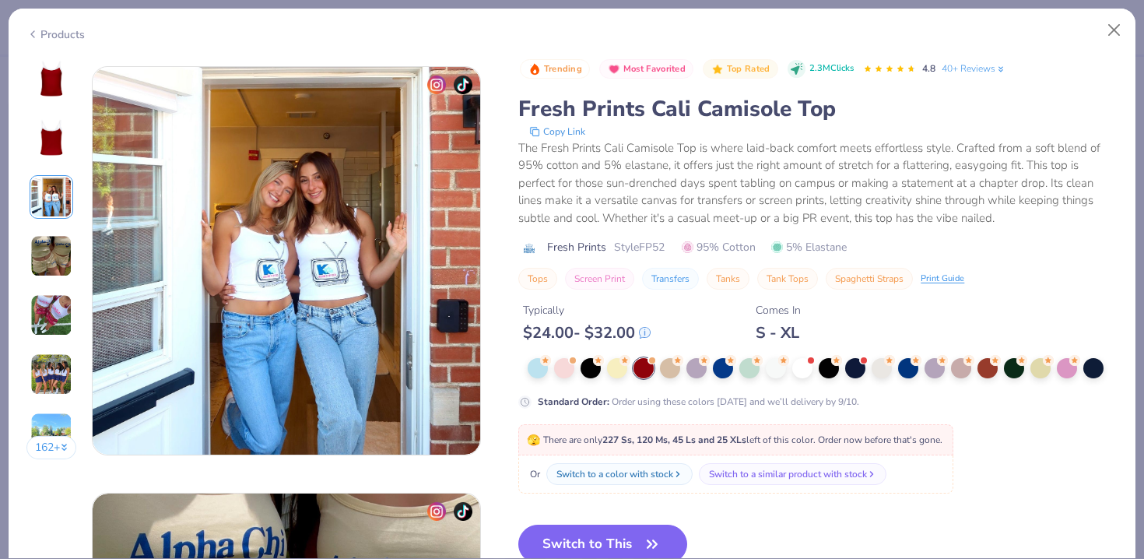
scroll to position [853, 0]
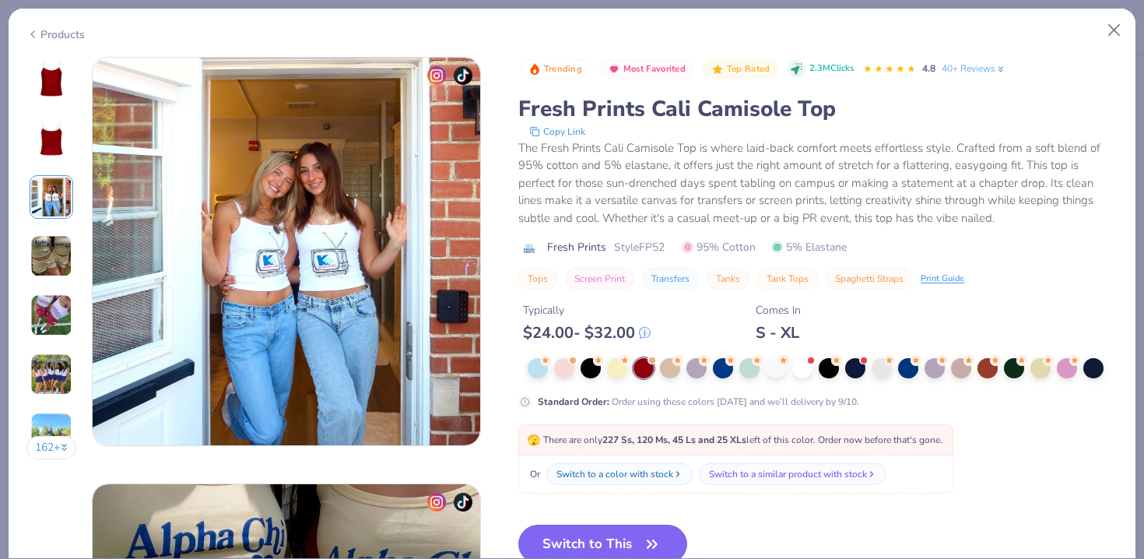
click at [31, 32] on polyline at bounding box center [32, 34] width 3 height 6
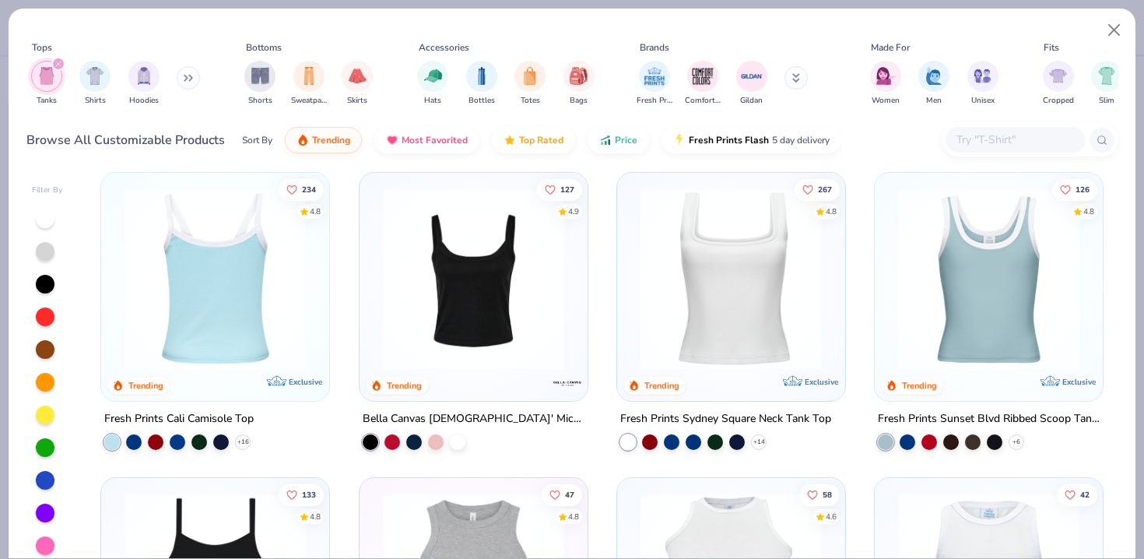
scroll to position [7, 0]
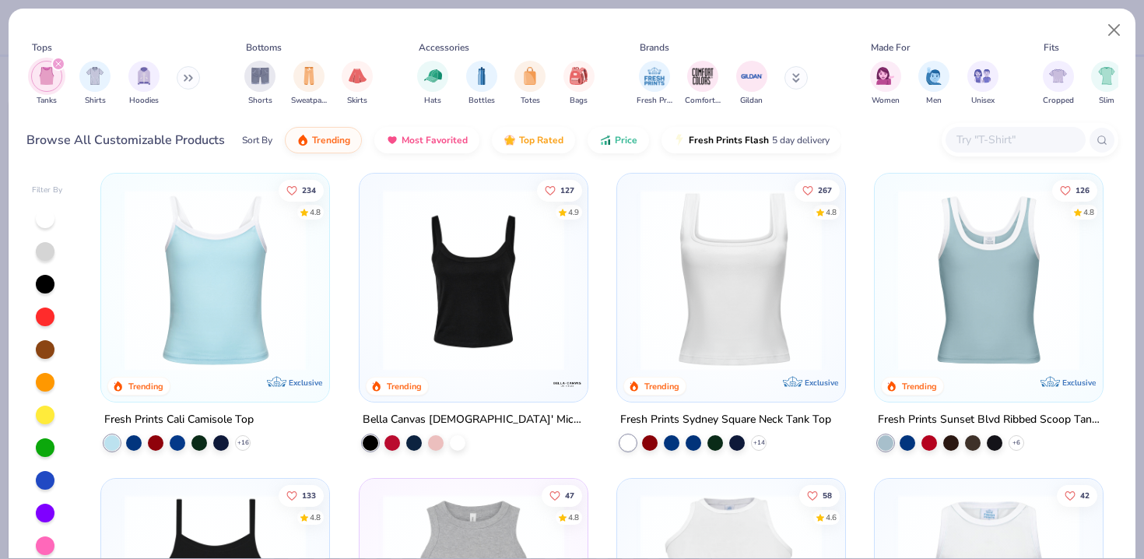
click at [1062, 242] on img at bounding box center [988, 279] width 197 height 181
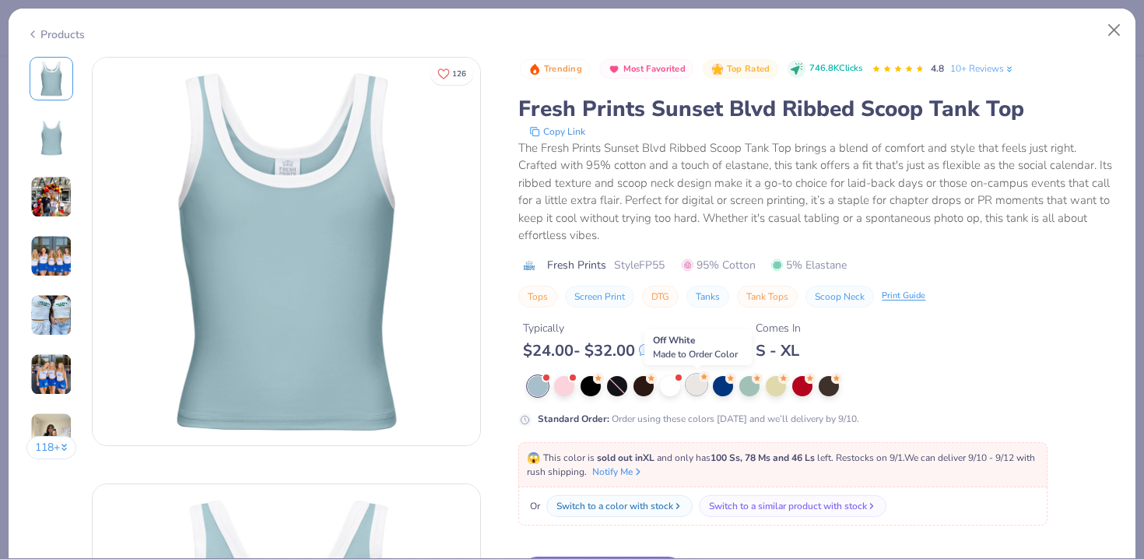
click at [698, 381] on div at bounding box center [696, 384] width 20 height 20
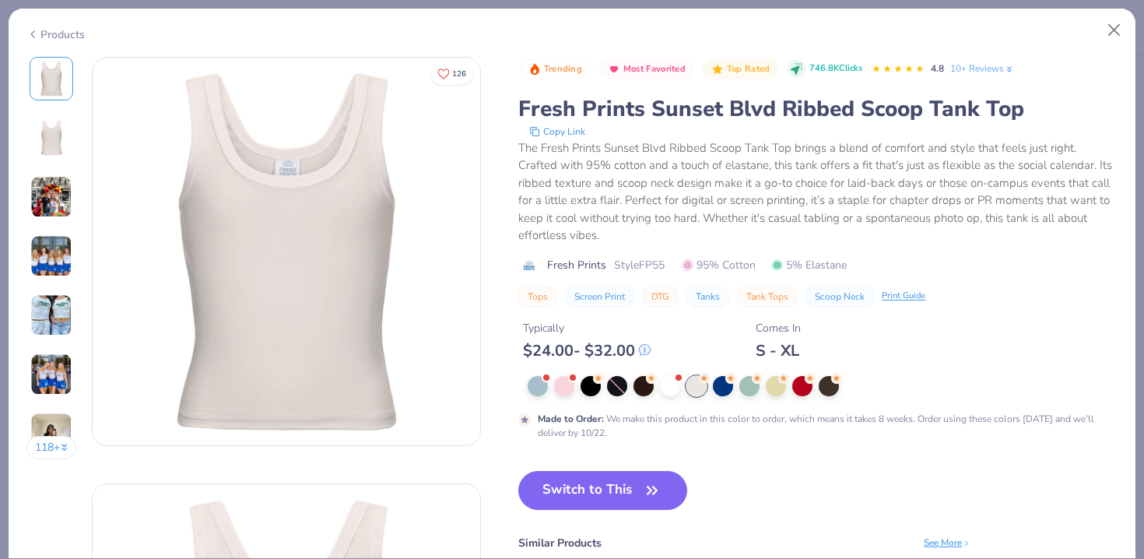
click at [51, 33] on div "Products" at bounding box center [55, 34] width 58 height 16
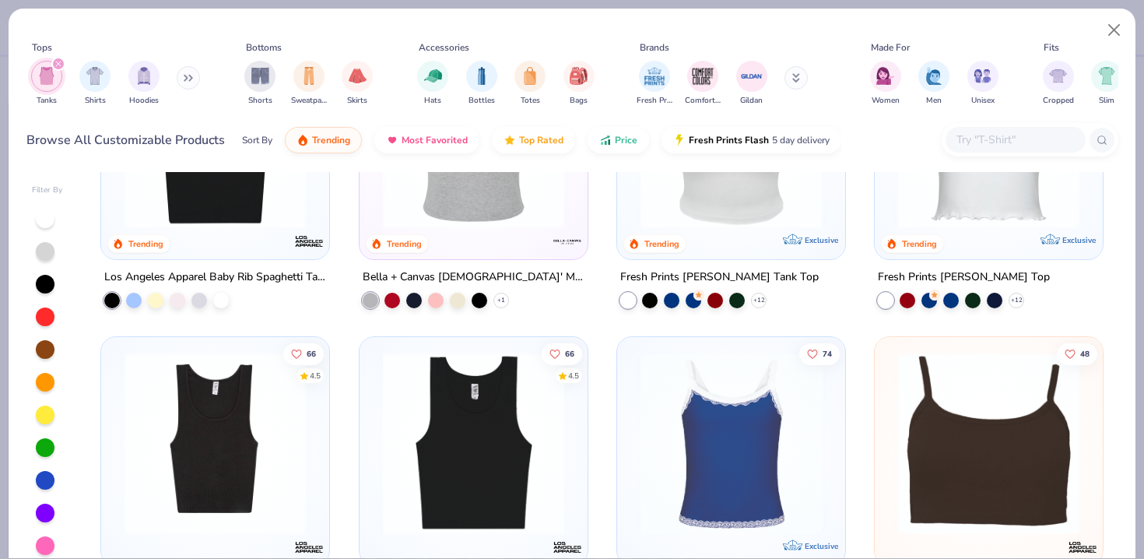
scroll to position [608, 0]
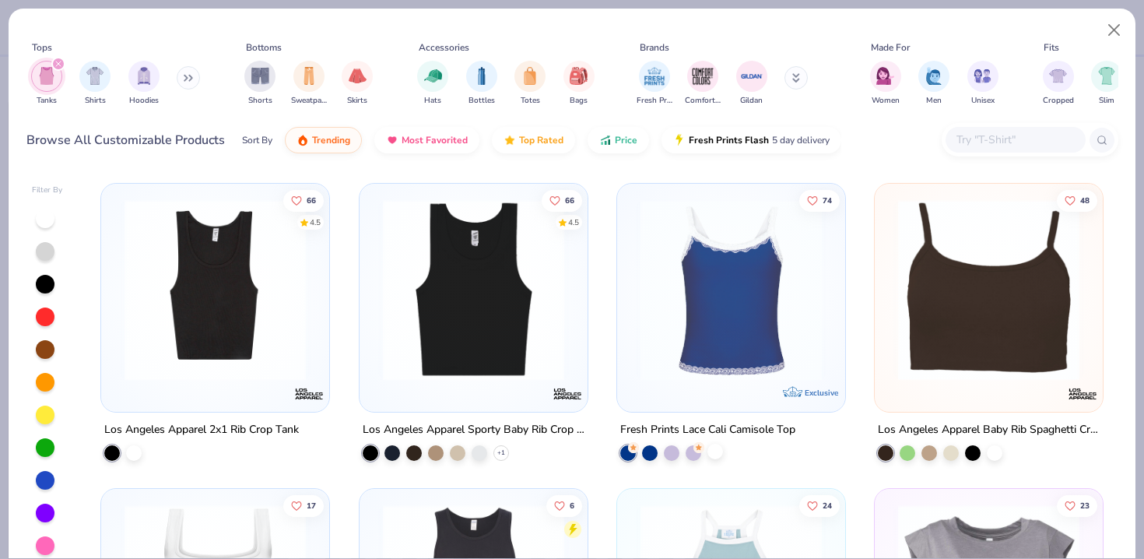
click at [718, 451] on div at bounding box center [715, 452] width 16 height 16
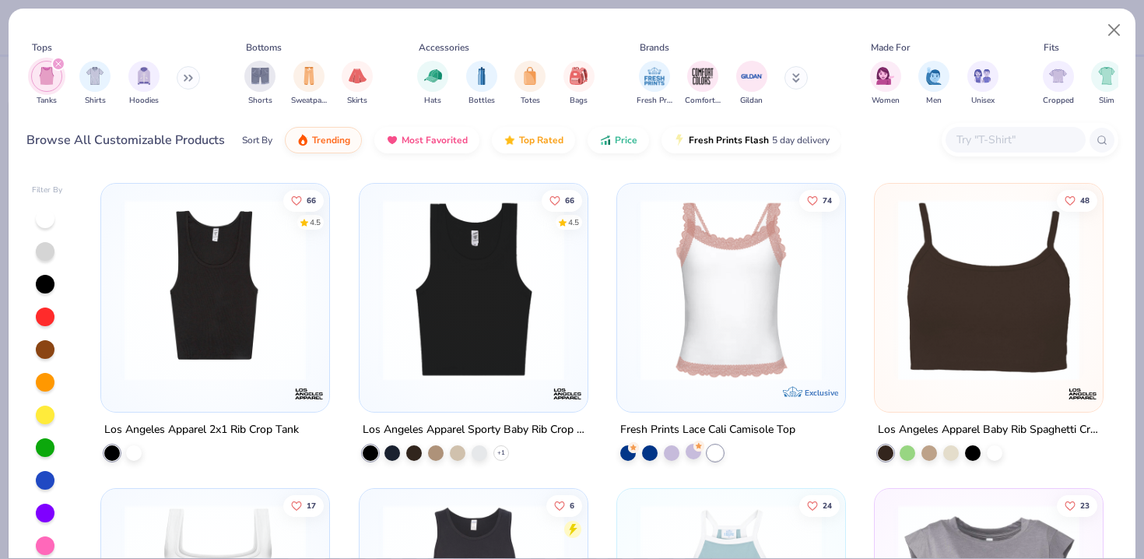
click at [695, 449] on div at bounding box center [694, 452] width 16 height 16
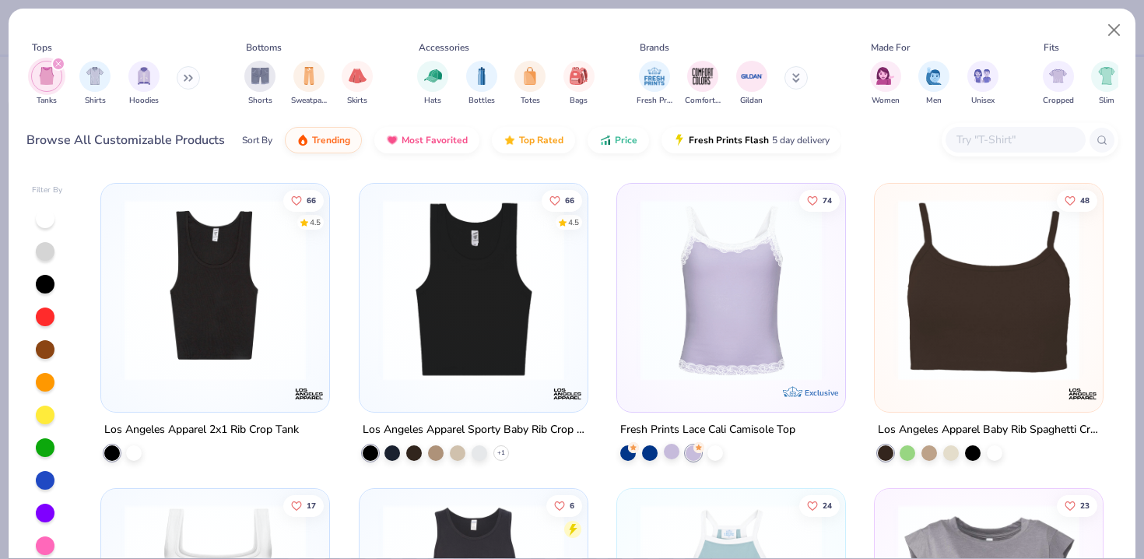
click at [677, 448] on div at bounding box center [672, 452] width 16 height 16
click at [648, 455] on div at bounding box center [650, 452] width 16 height 16
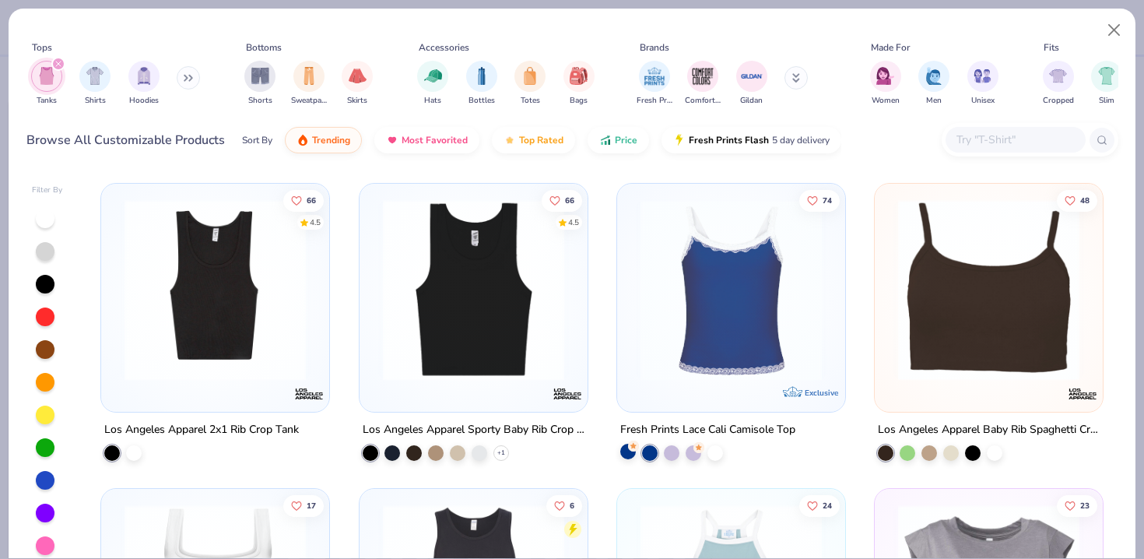
click at [630, 453] on div at bounding box center [628, 452] width 16 height 16
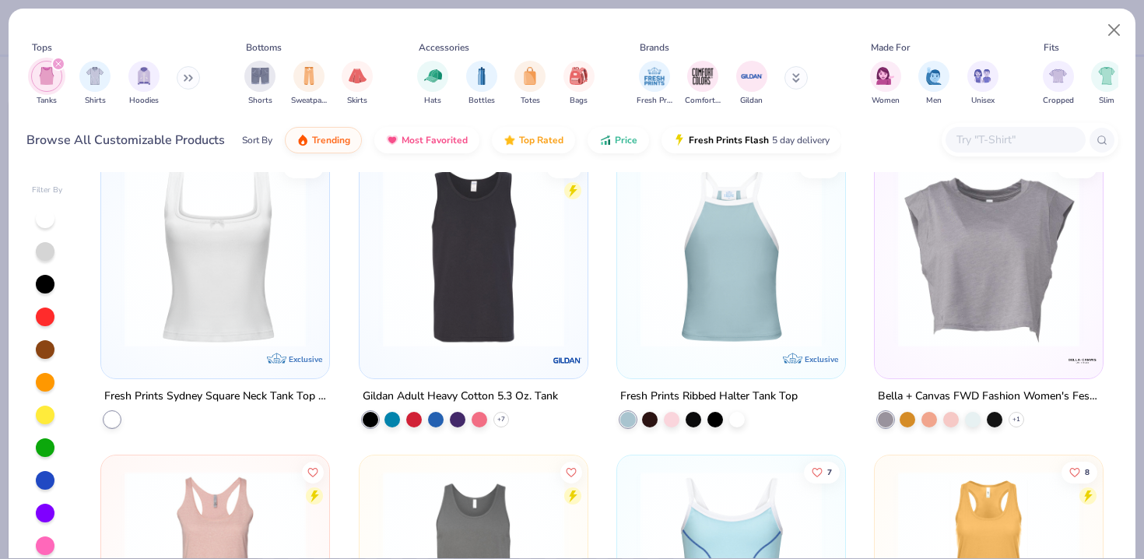
scroll to position [948, 0]
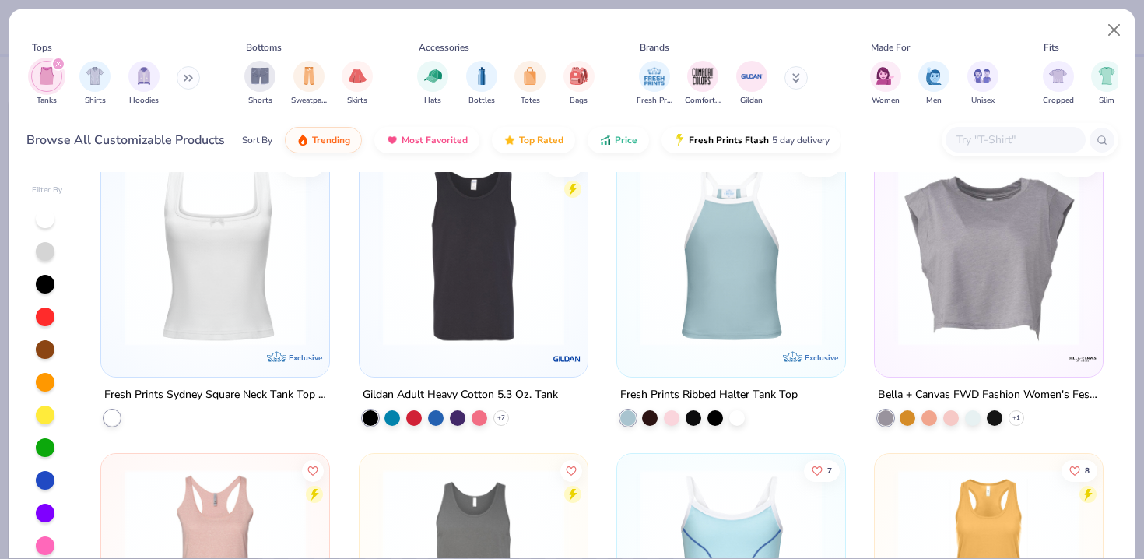
click at [739, 318] on img at bounding box center [731, 254] width 197 height 181
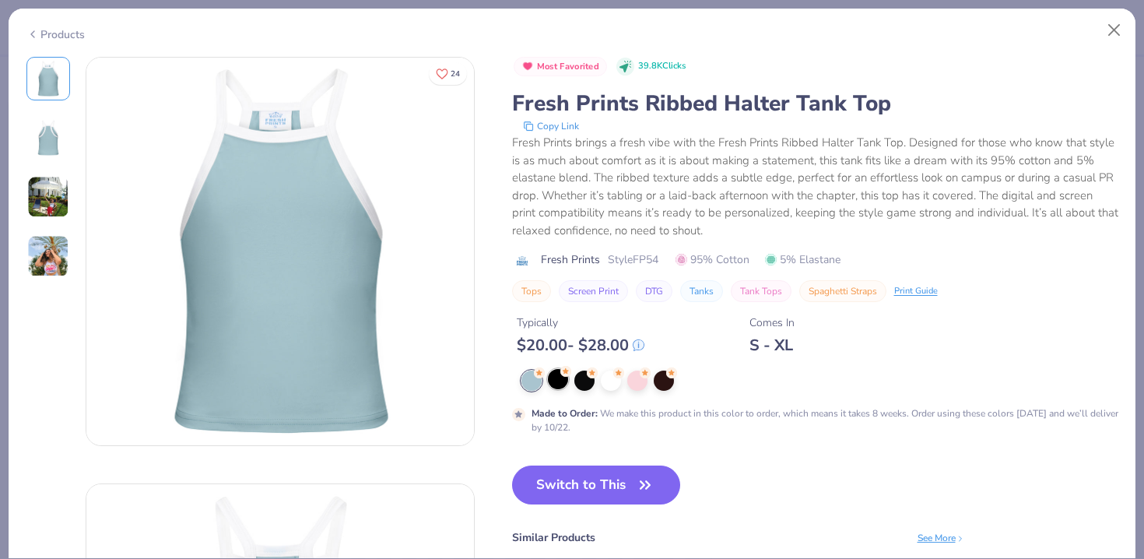
click at [562, 381] on div at bounding box center [558, 379] width 20 height 20
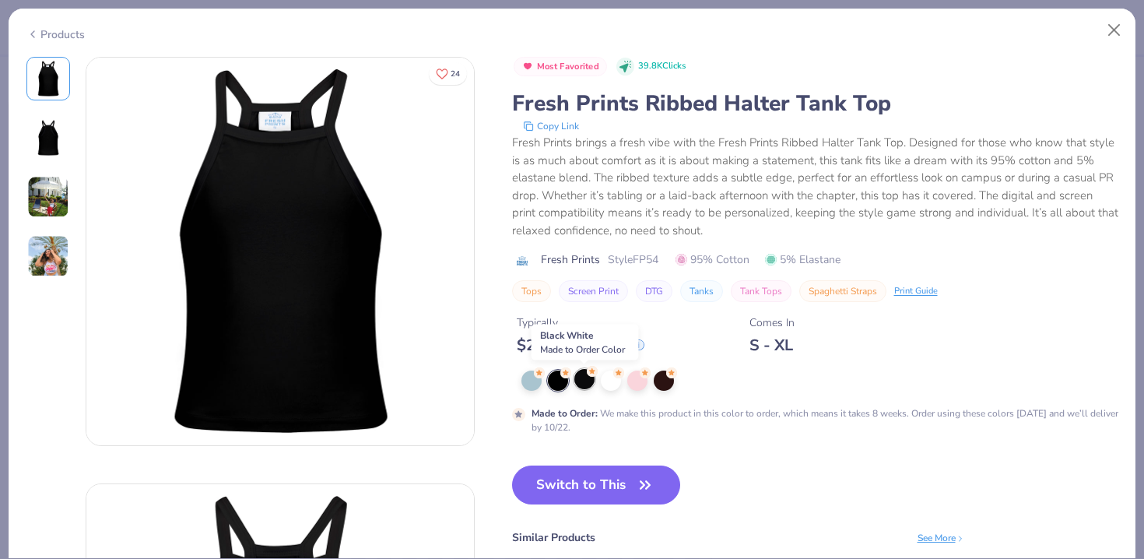
click at [586, 384] on div at bounding box center [584, 379] width 20 height 20
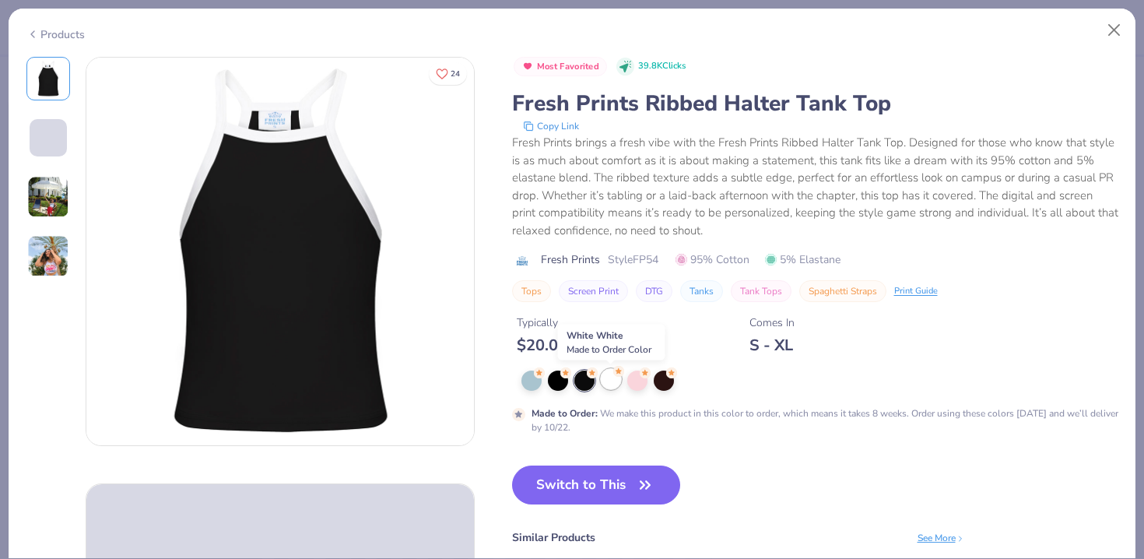
click at [609, 387] on div at bounding box center [611, 379] width 20 height 20
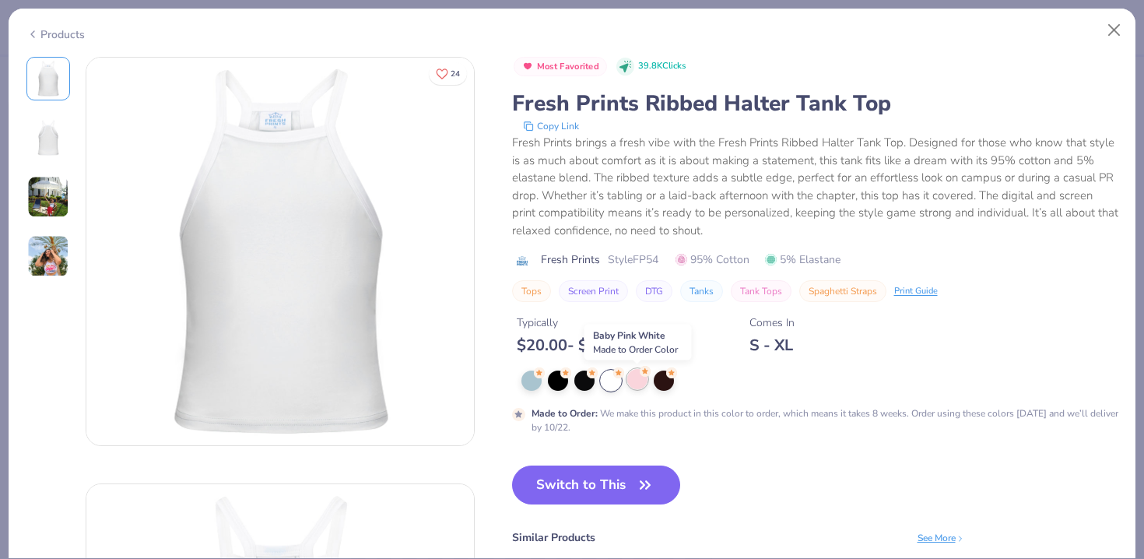
click at [642, 388] on div at bounding box center [637, 379] width 20 height 20
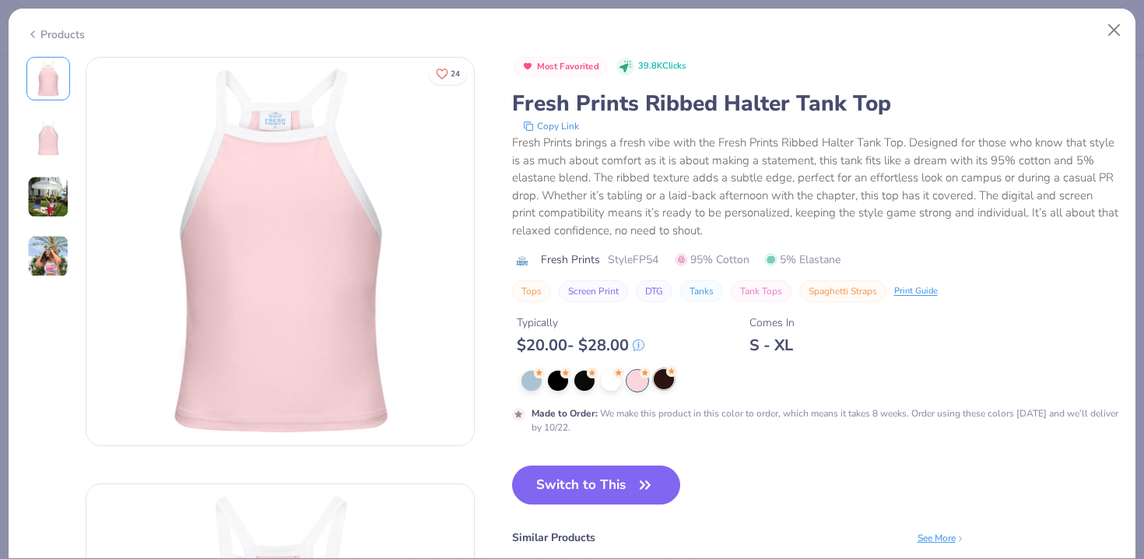
click at [672, 384] on div at bounding box center [664, 379] width 20 height 20
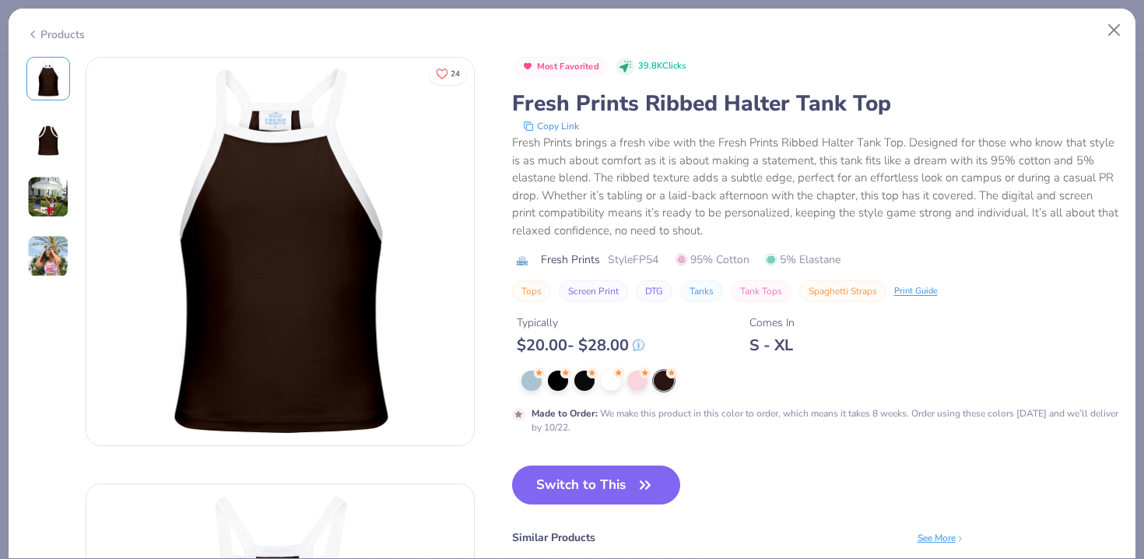
click at [73, 31] on div "Products" at bounding box center [55, 34] width 58 height 16
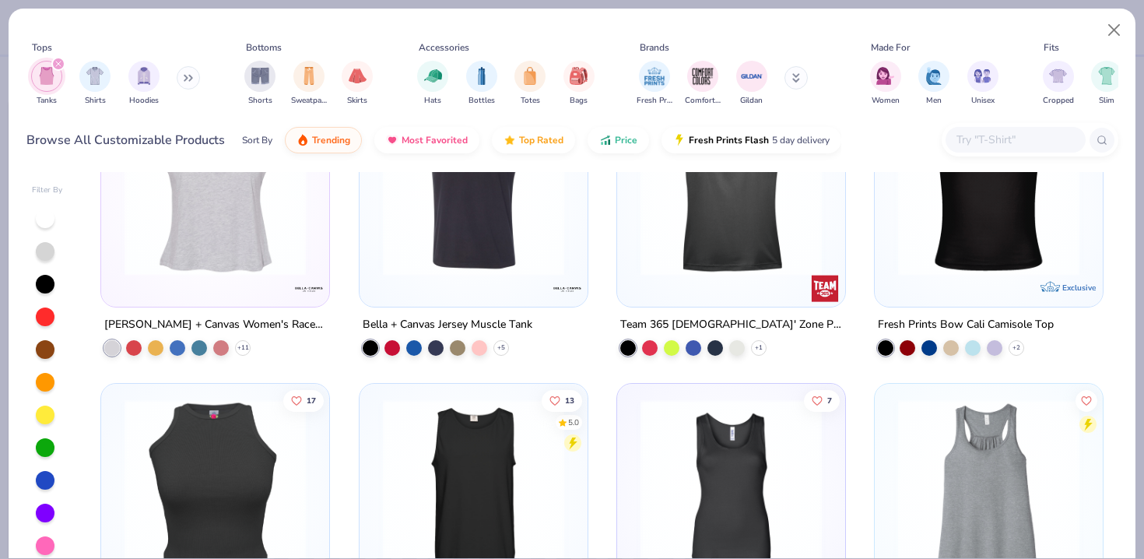
scroll to position [1933, 0]
click at [979, 245] on img at bounding box center [988, 184] width 197 height 181
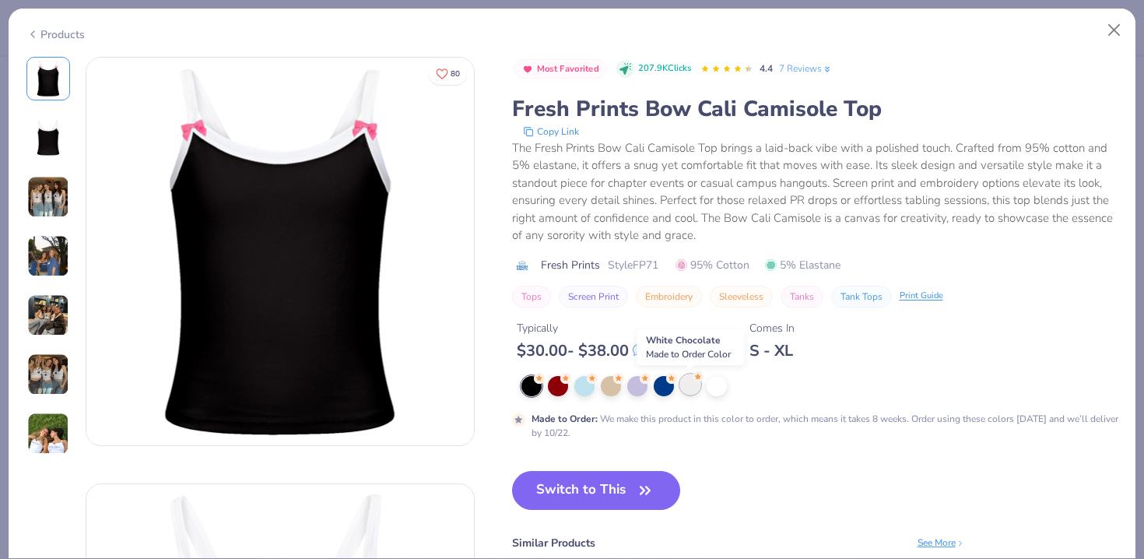
click at [681, 384] on div at bounding box center [690, 384] width 20 height 20
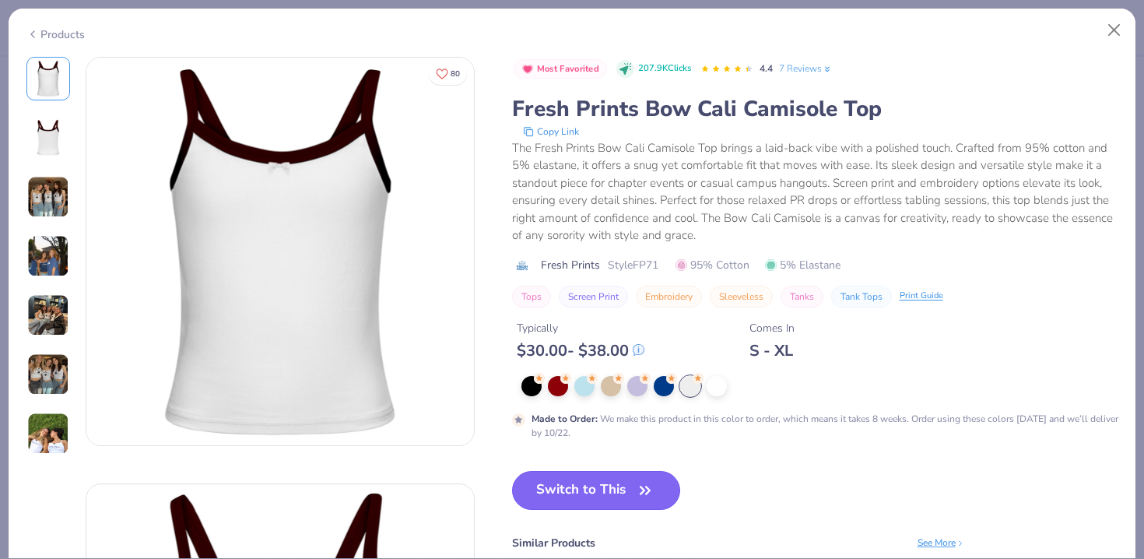
click at [616, 507] on button "Switch to This" at bounding box center [596, 490] width 169 height 39
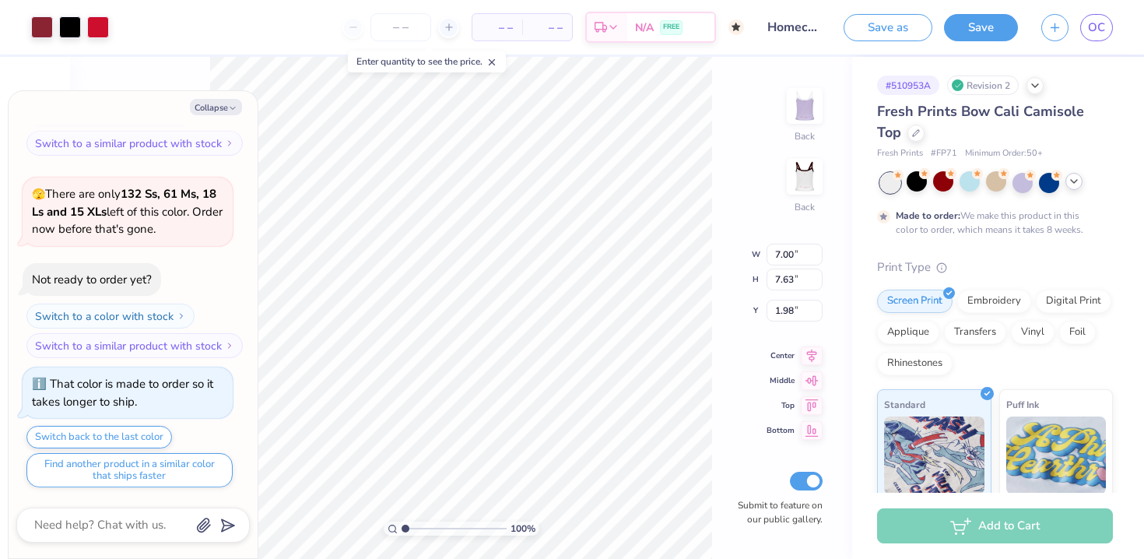
type textarea "x"
type input "8.03"
type input "8.75"
type input "0.86"
type textarea "x"
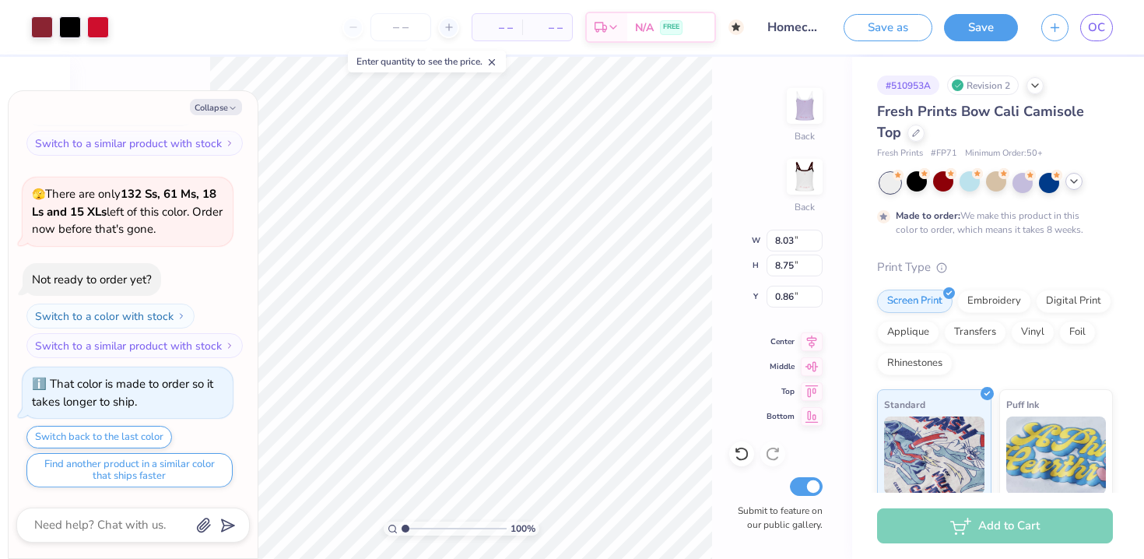
type input "8.77"
type input "9.56"
click at [815, 338] on icon at bounding box center [812, 339] width 10 height 13
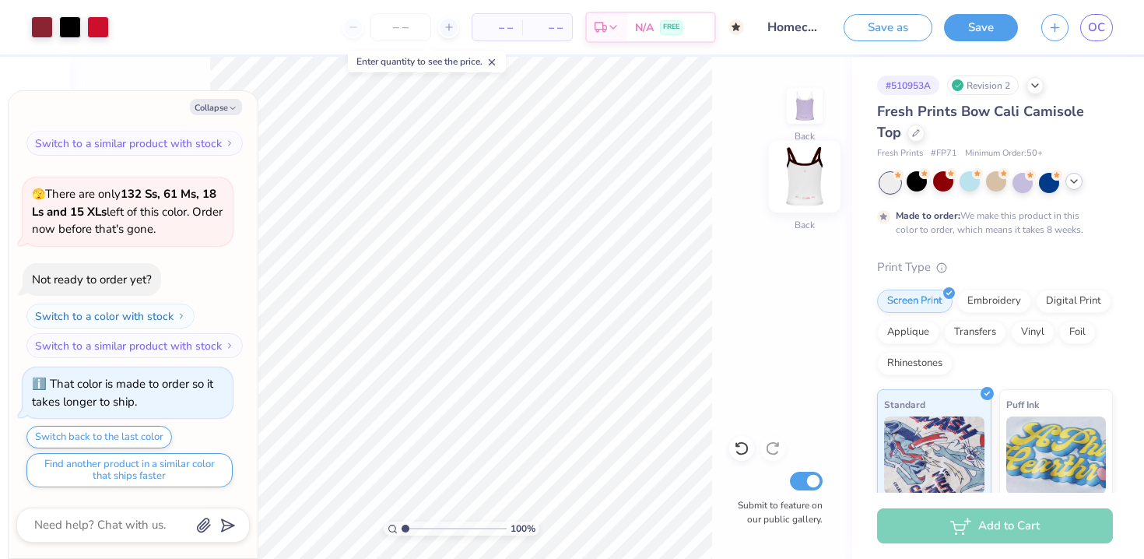
click at [807, 181] on img at bounding box center [805, 177] width 62 height 62
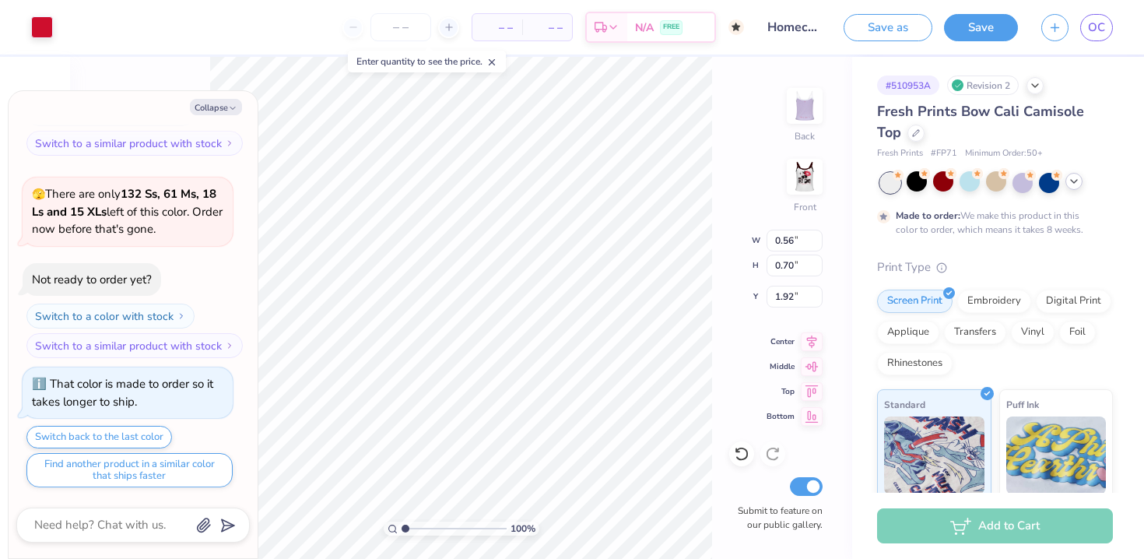
type textarea "x"
type input "0.75"
type input "0.93"
type input "1.69"
click at [814, 339] on icon at bounding box center [812, 339] width 22 height 19
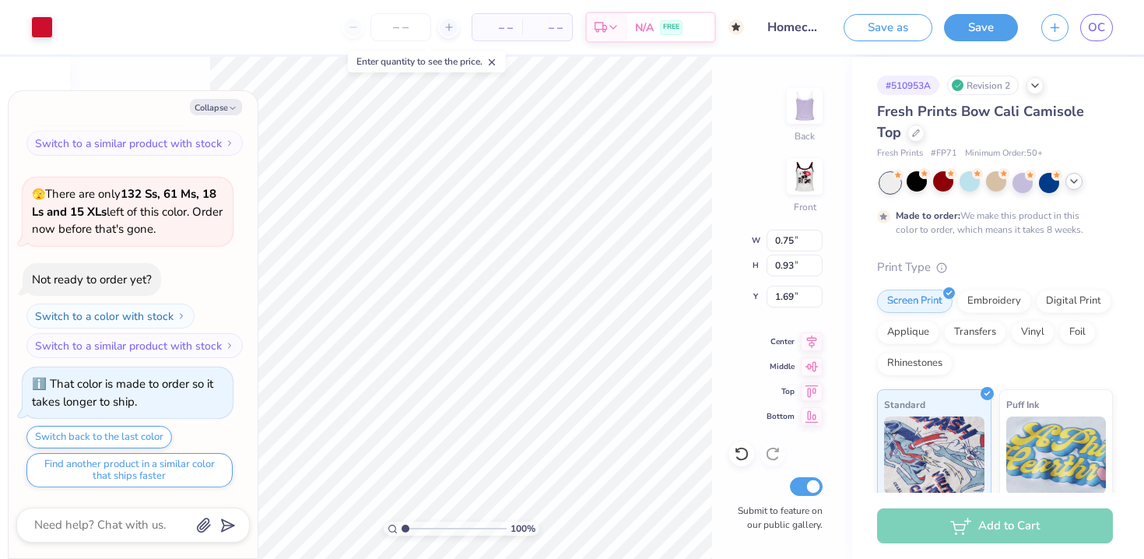
type textarea "x"
type input "1.22"
type textarea "x"
type input "7.86"
type input "1.15"
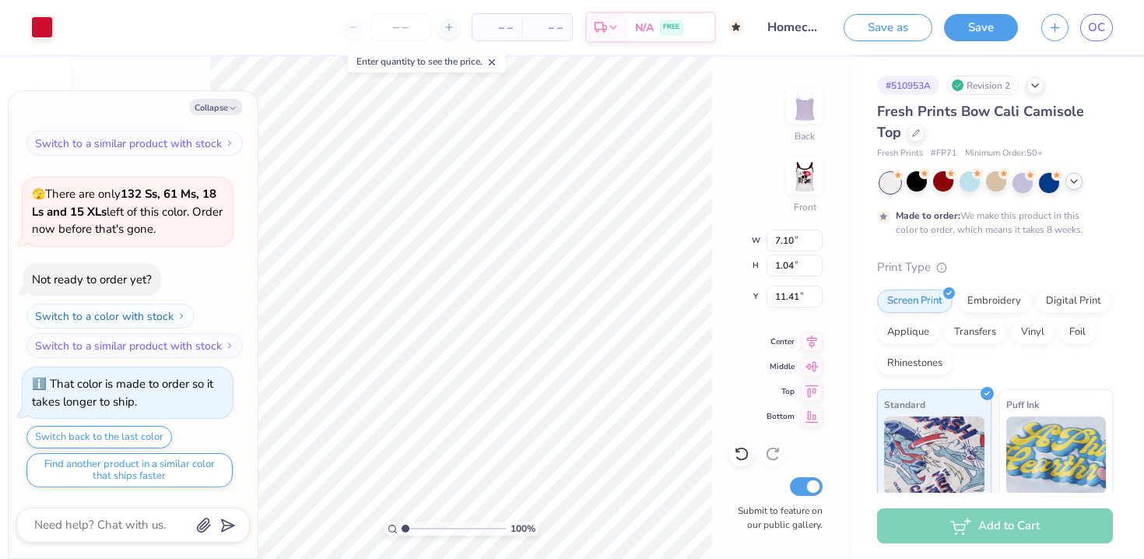
type input "11.30"
type textarea "x"
type input "8.54"
type input "1.25"
type input "11.20"
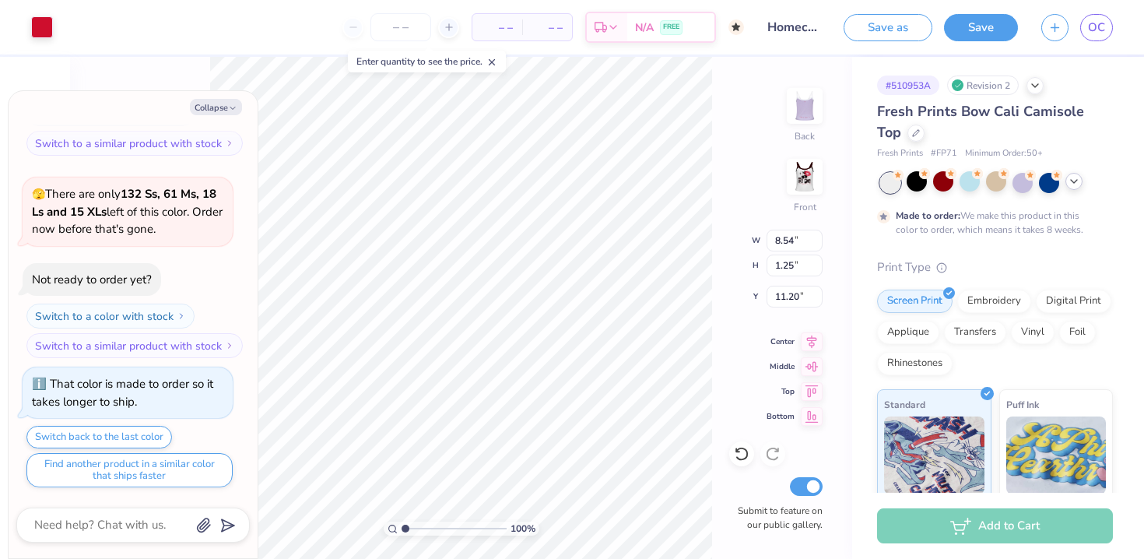
type textarea "x"
type input "8.88"
type input "1.30"
type input "11.15"
click at [809, 343] on icon at bounding box center [812, 339] width 22 height 19
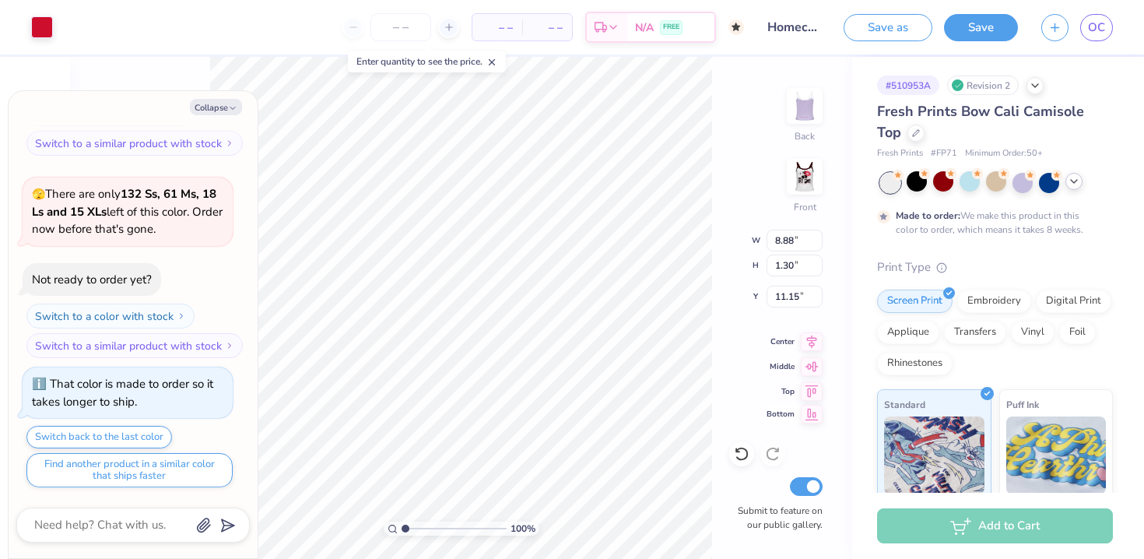
click at [809, 417] on icon at bounding box center [812, 415] width 13 height 12
type textarea "x"
type input "12.45"
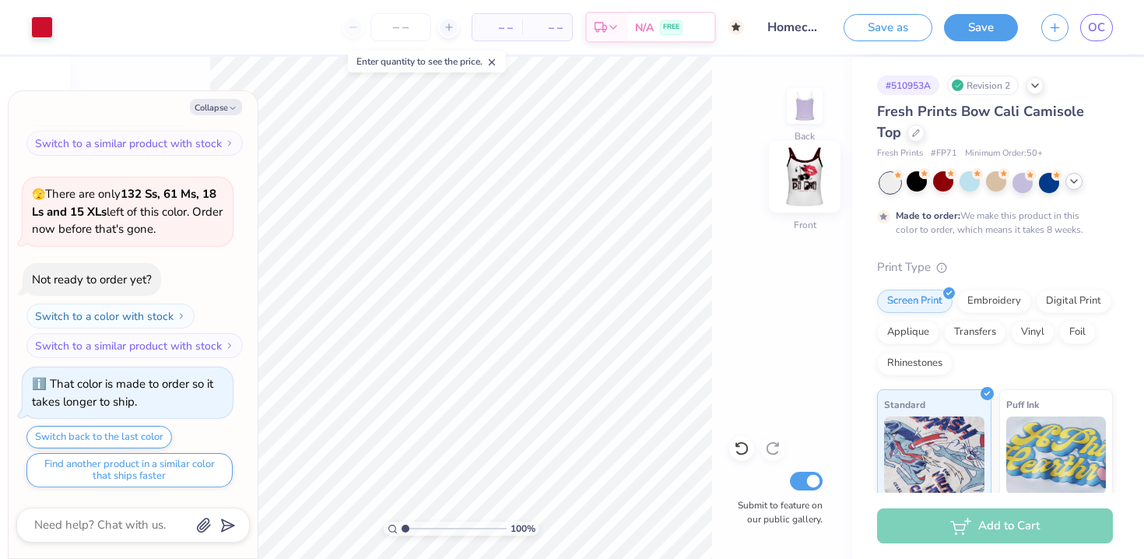
click at [801, 182] on img at bounding box center [805, 177] width 62 height 62
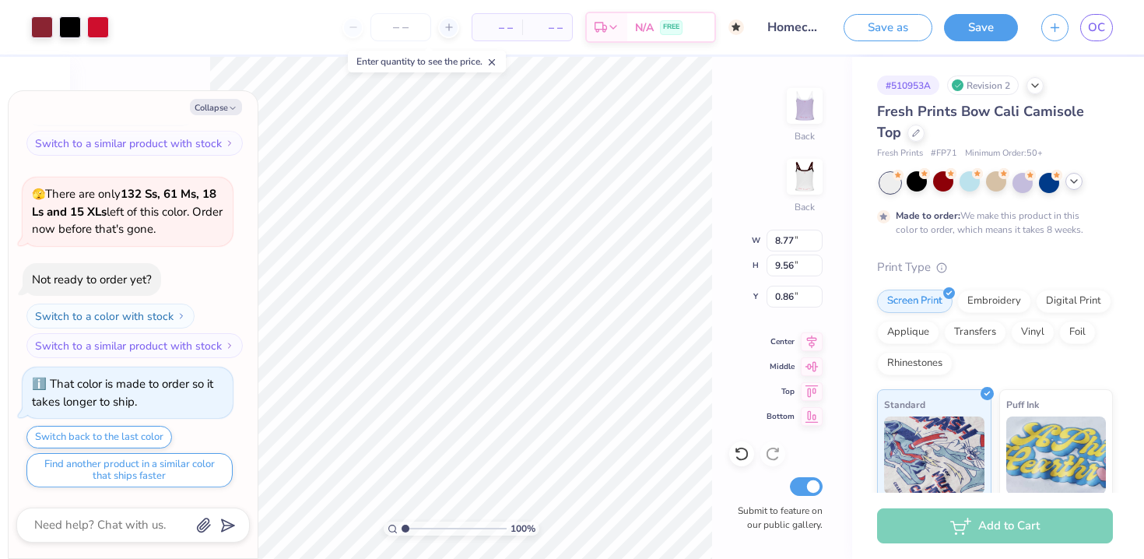
type textarea "x"
type input "8.48"
type input "9.24"
click at [814, 341] on icon at bounding box center [812, 339] width 22 height 19
type textarea "x"
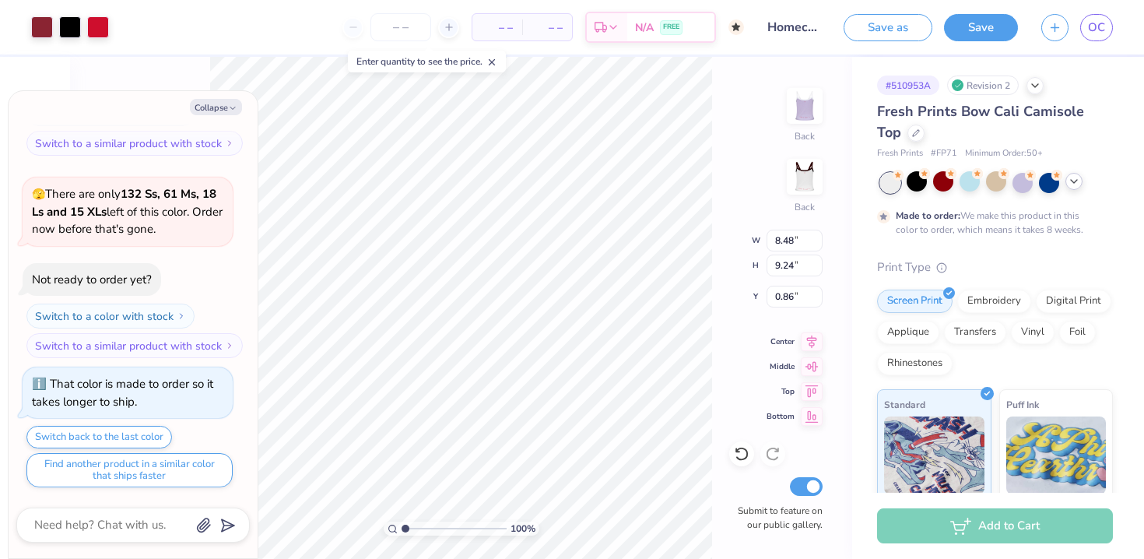
type input "1.15"
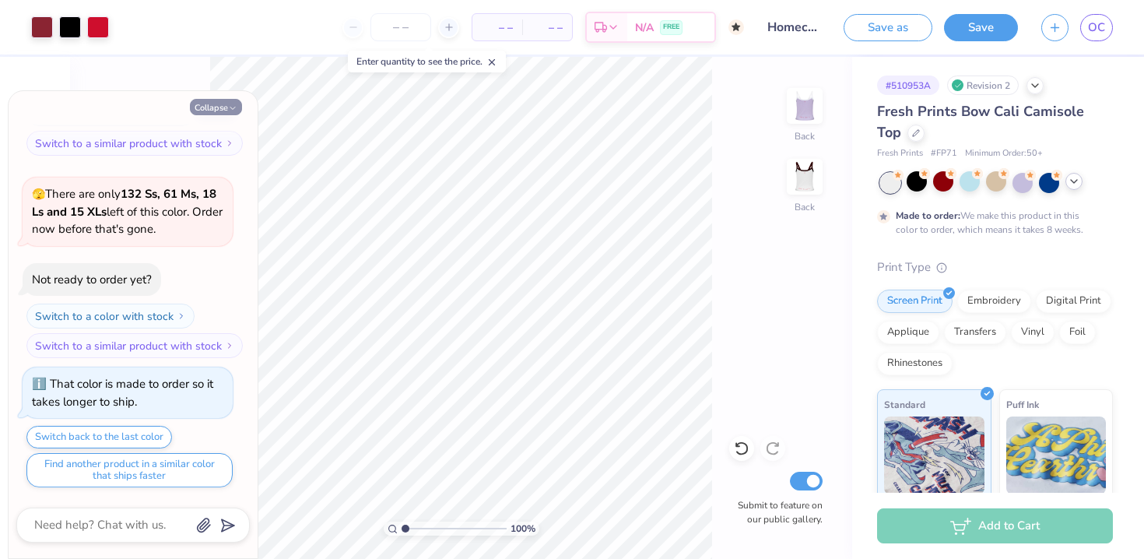
click at [236, 109] on icon "button" at bounding box center [232, 108] width 9 height 9
type textarea "x"
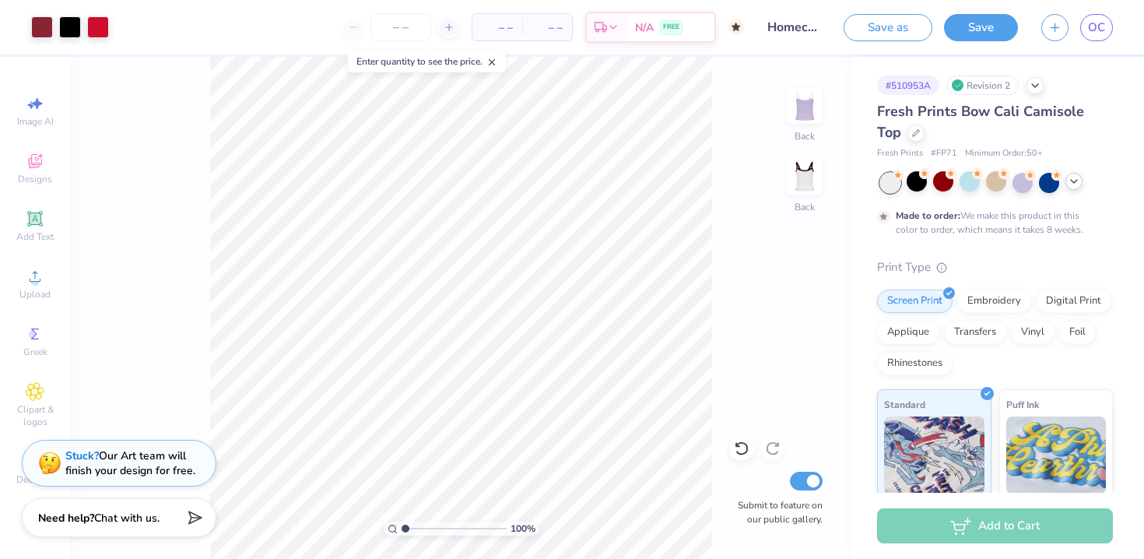
click at [139, 470] on div "Stuck? Our Art team will finish your design for free." at bounding box center [130, 463] width 130 height 30
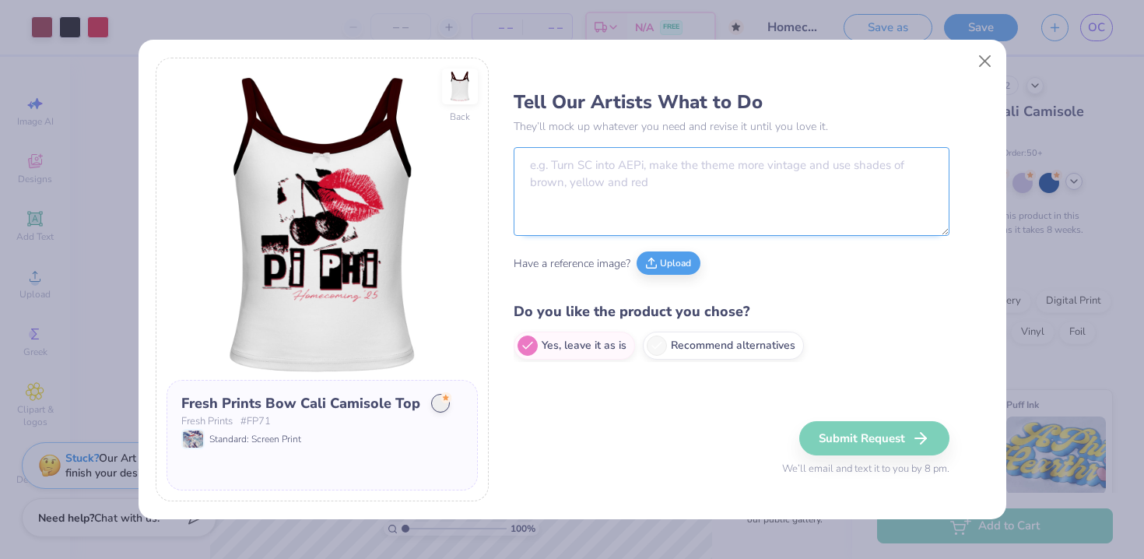
click at [597, 196] on textarea at bounding box center [732, 191] width 436 height 89
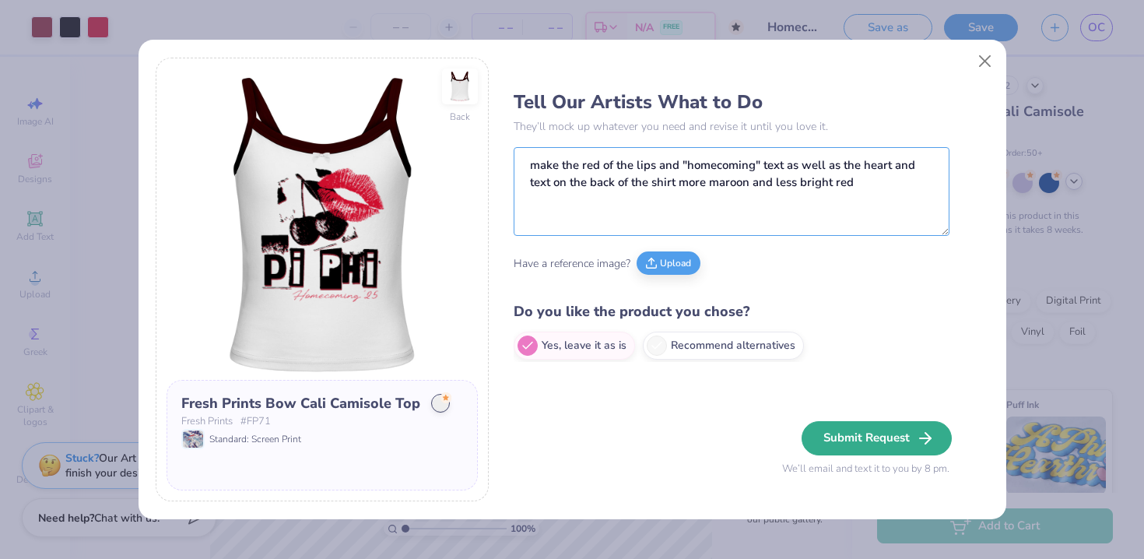
type textarea "make the red of the lips and "homecoming" text as well as the heart and text on…"
click at [849, 432] on button "Submit Request" at bounding box center [877, 438] width 150 height 34
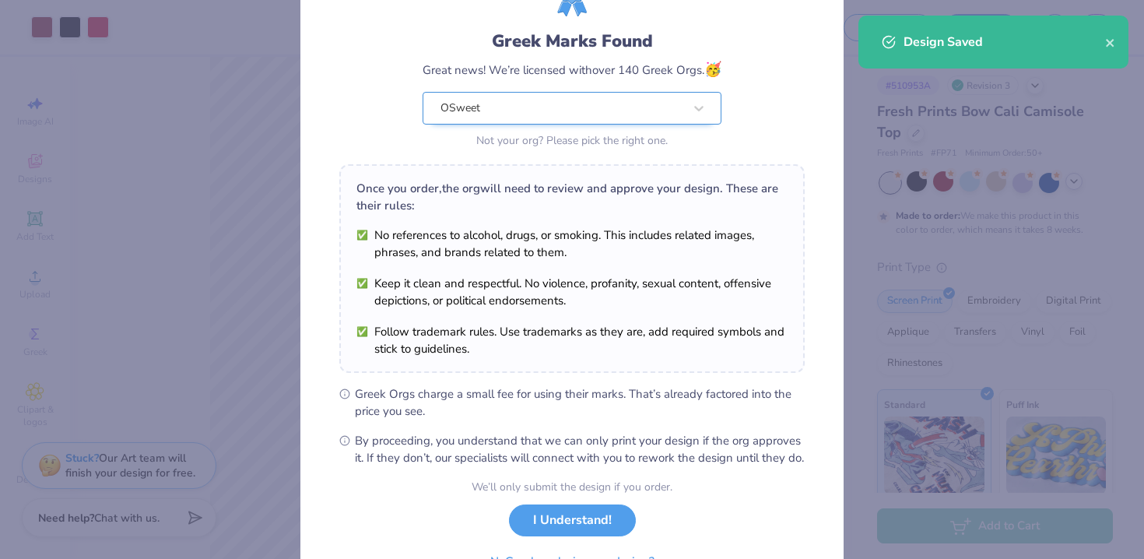
scroll to position [170, 0]
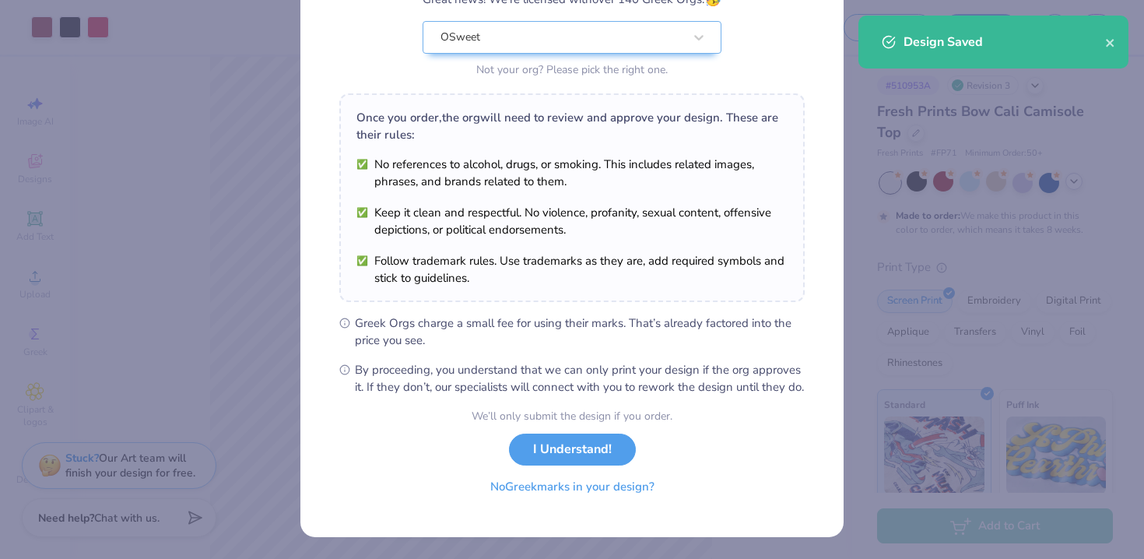
click at [532, 496] on button "No Greek marks in your design?" at bounding box center [572, 487] width 191 height 32
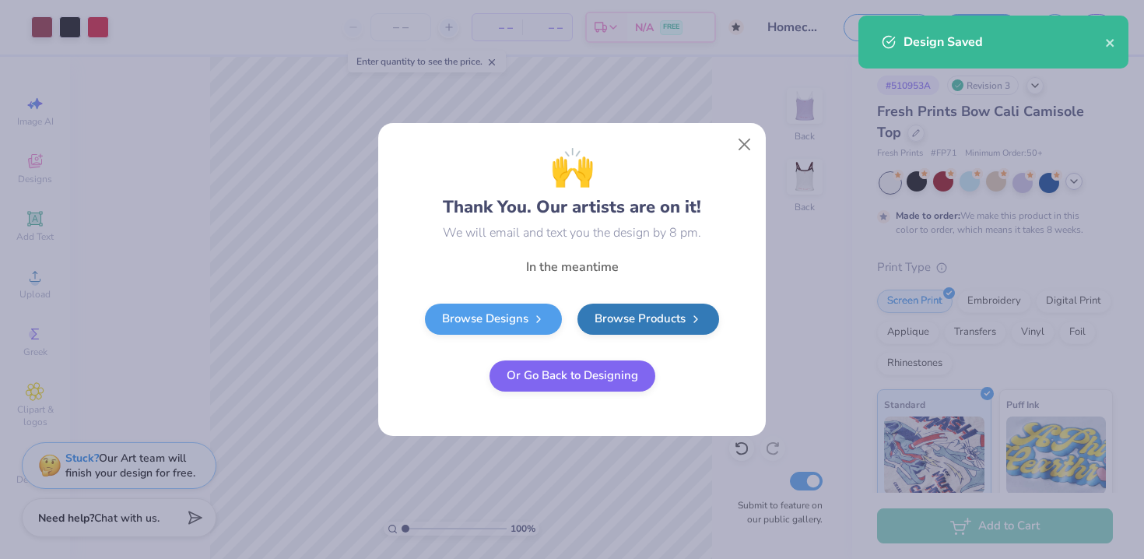
scroll to position [0, 0]
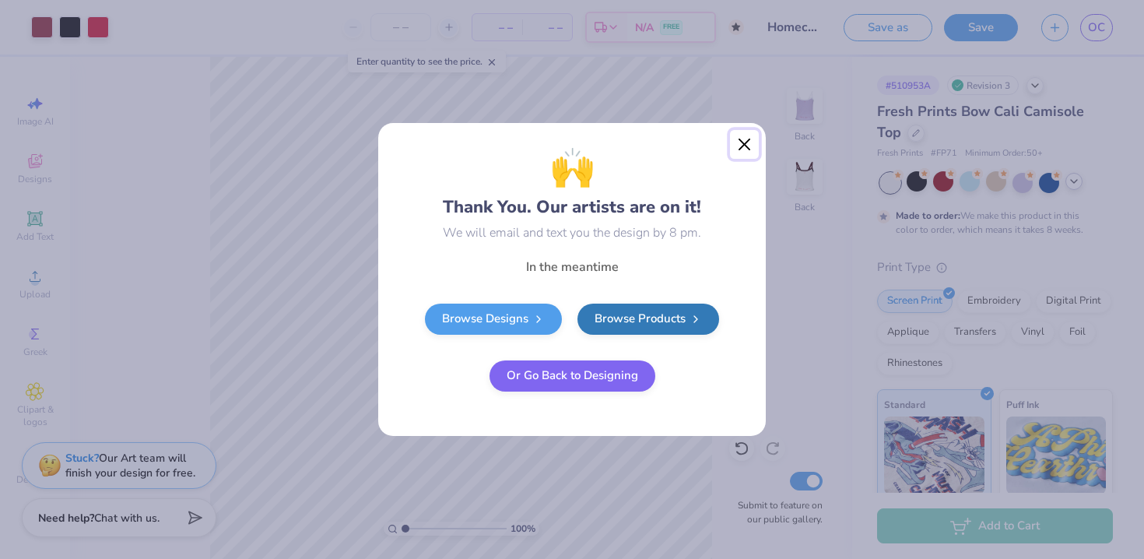
click at [743, 143] on button "Close" at bounding box center [745, 145] width 30 height 30
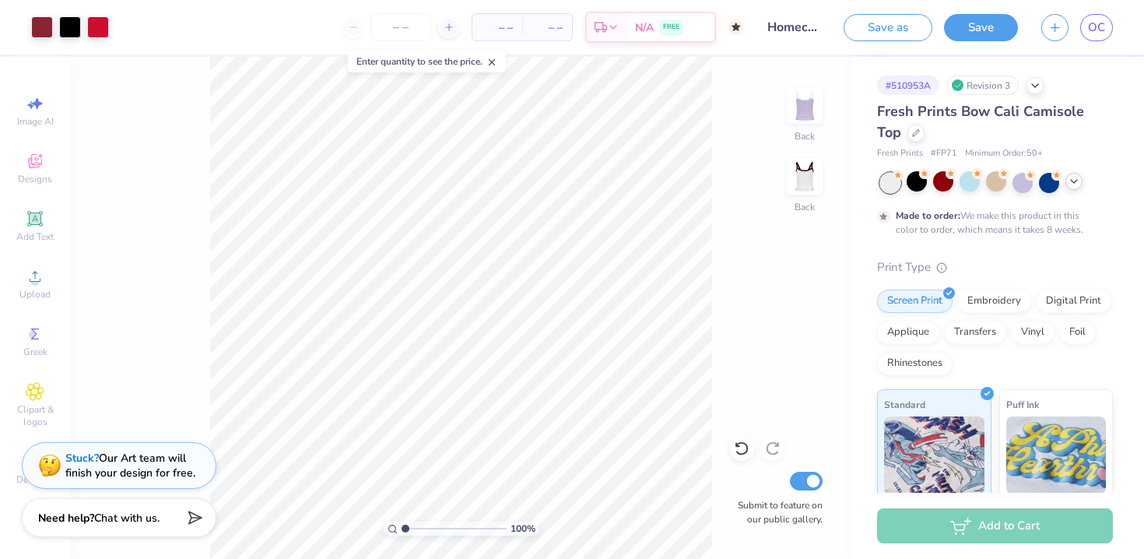
click at [1086, 42] on div "Save as Save OC" at bounding box center [994, 27] width 300 height 54
click at [1101, 15] on link "OC" at bounding box center [1096, 27] width 33 height 27
